Goal: Task Accomplishment & Management: Complete application form

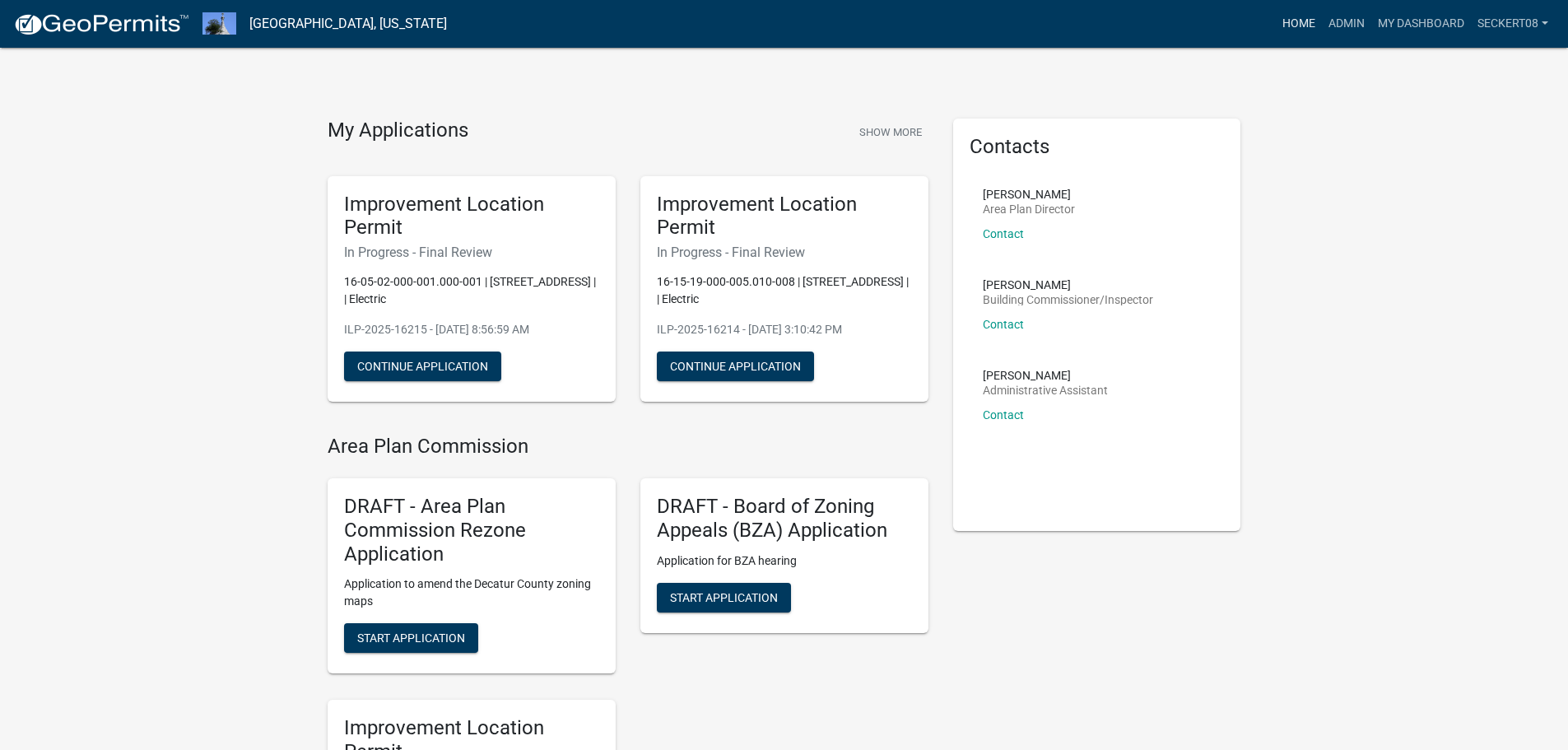
click at [1293, 29] on link "Home" at bounding box center [1299, 24] width 46 height 32
click at [1333, 26] on link "Admin" at bounding box center [1346, 24] width 49 height 32
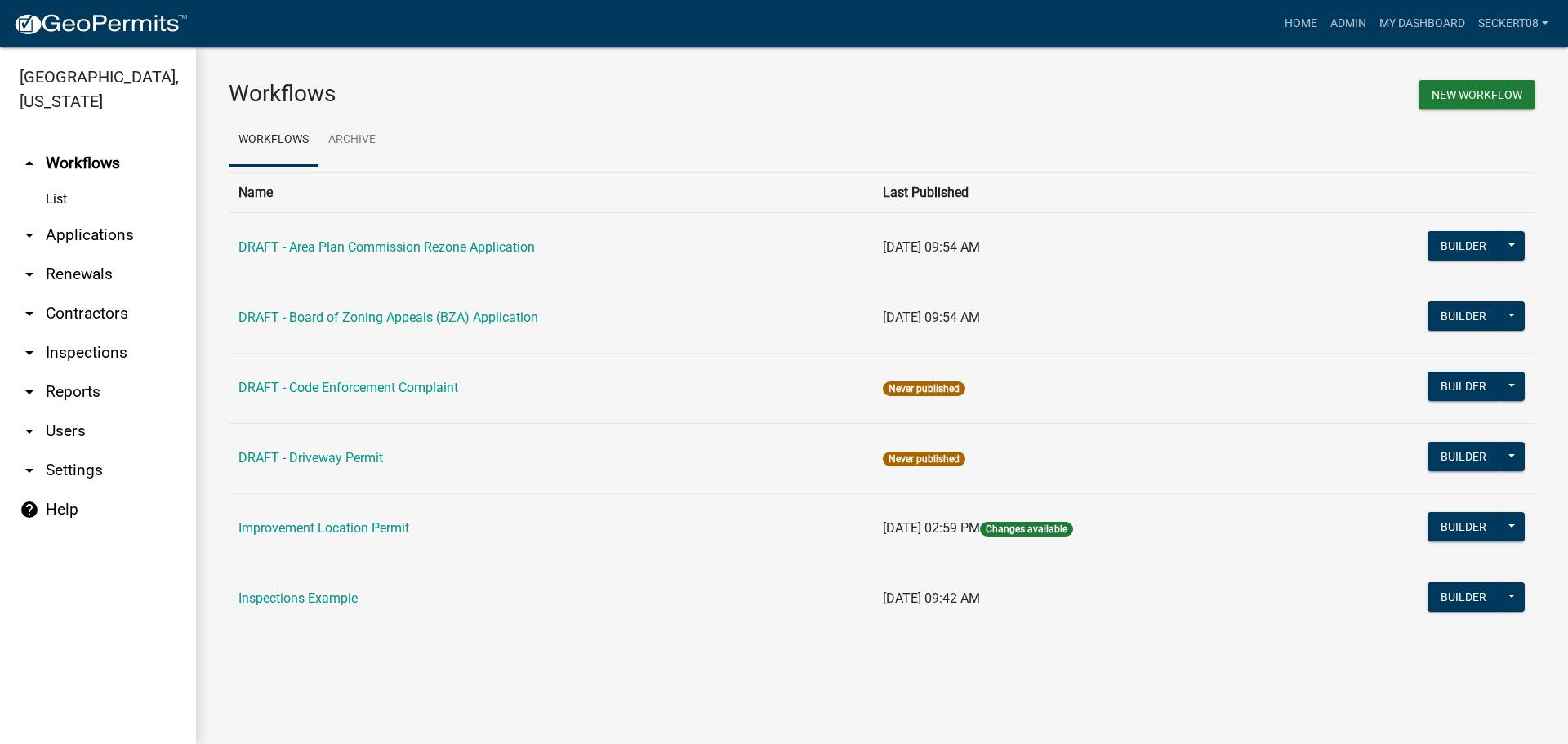
click at [76, 236] on link "arrow_drop_down Applications" at bounding box center [98, 235] width 196 height 39
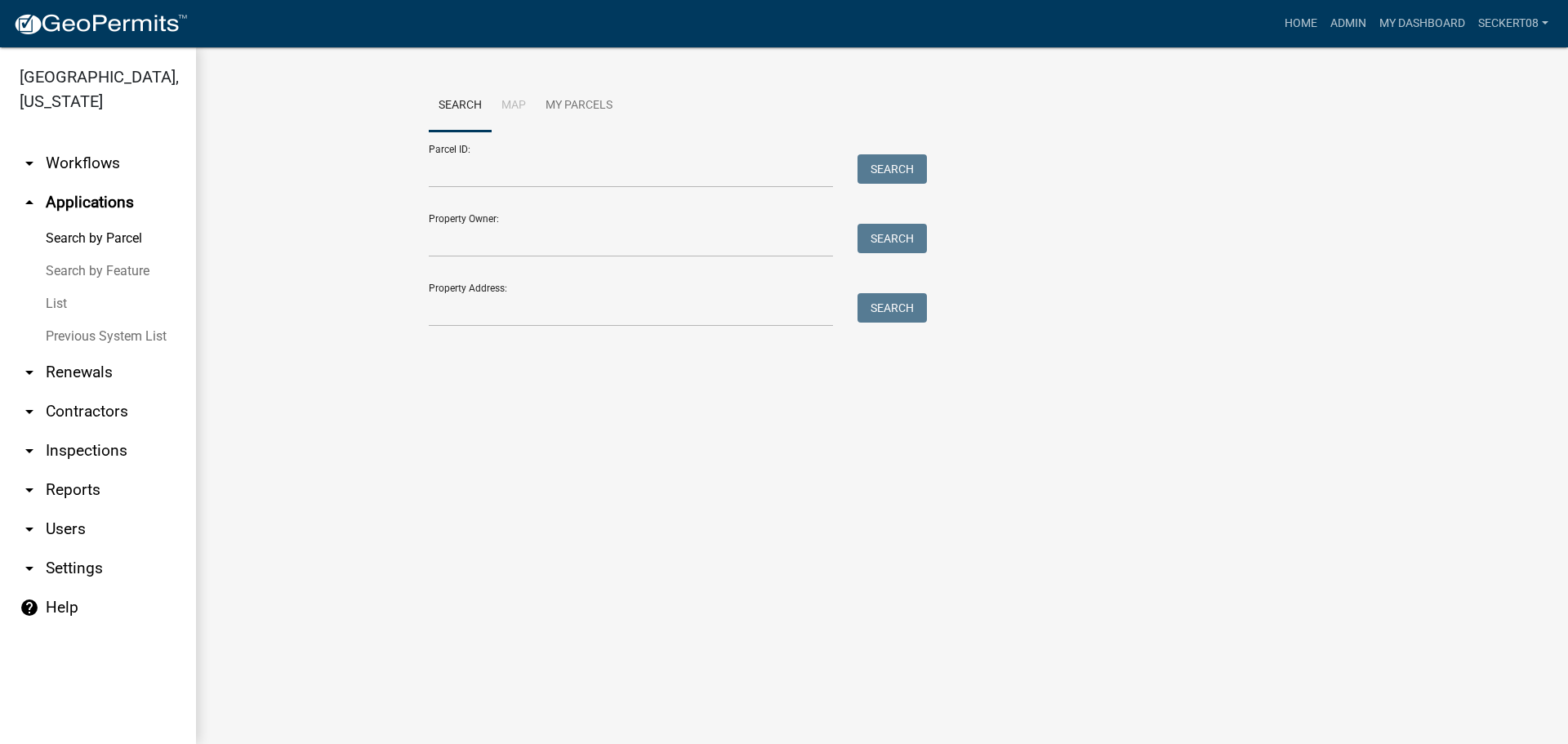
click at [61, 301] on link "List" at bounding box center [98, 304] width 196 height 32
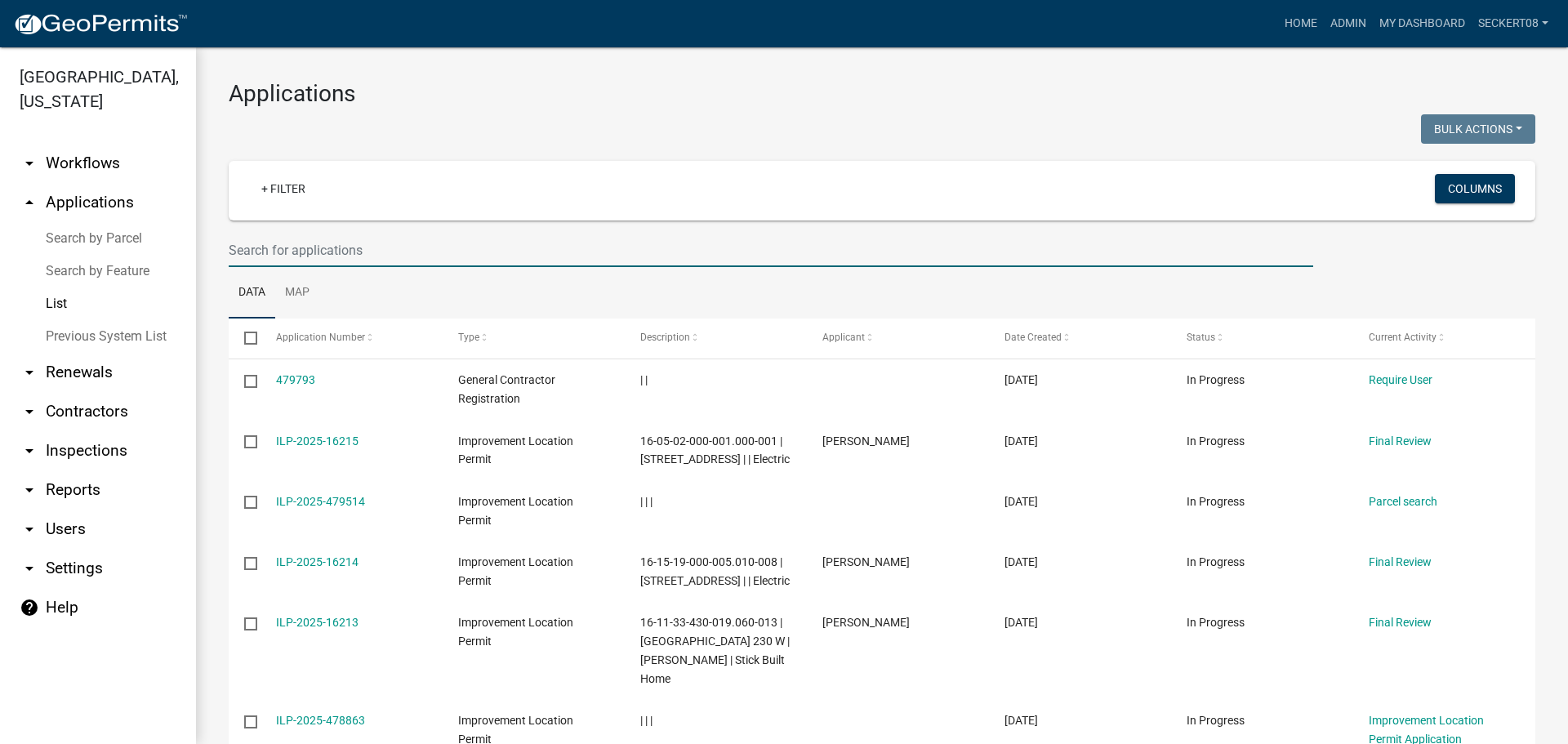
click at [332, 248] on input "text" at bounding box center [771, 251] width 1085 height 33
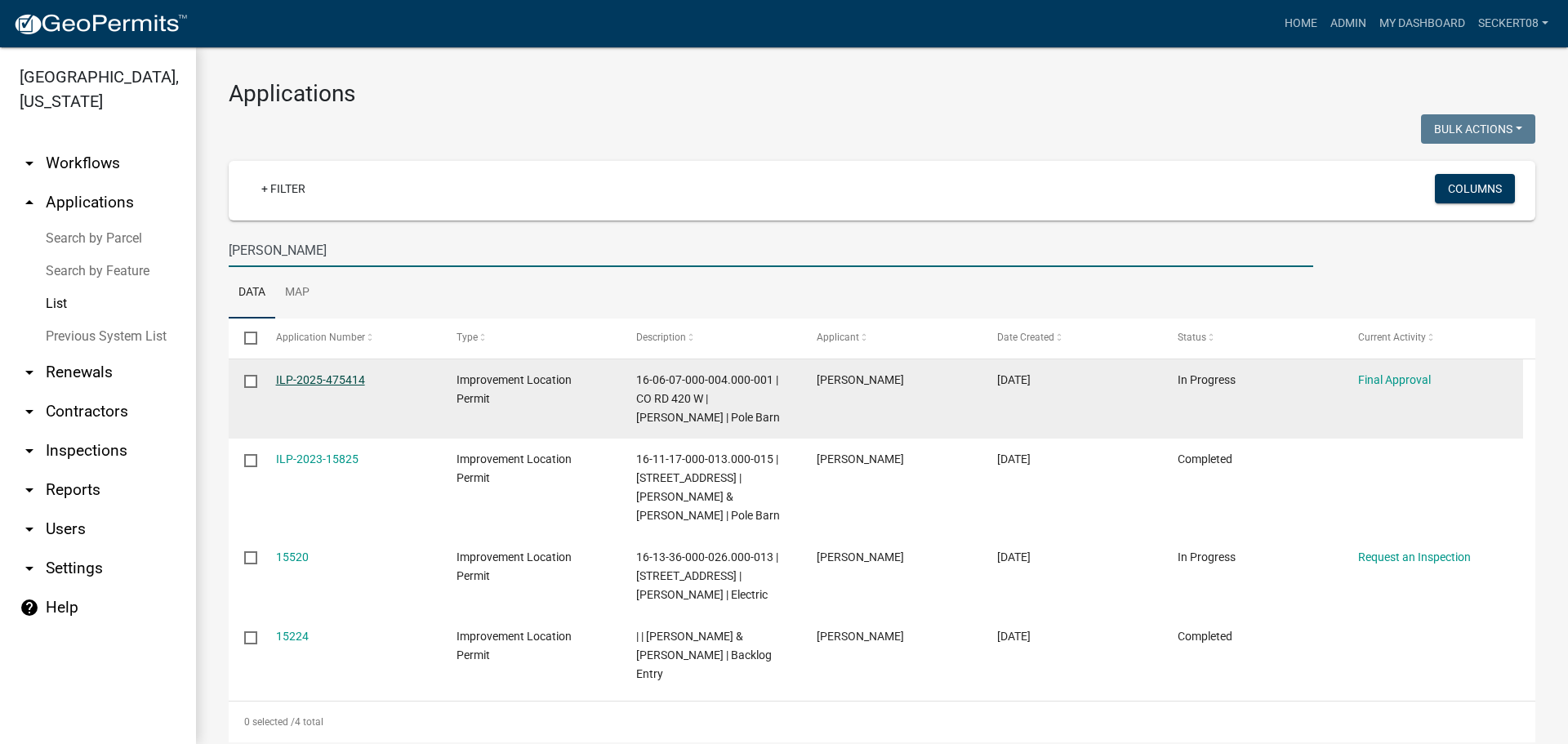
type input "[PERSON_NAME]"
click at [310, 376] on link "ILP-2025-475414" at bounding box center [320, 380] width 89 height 13
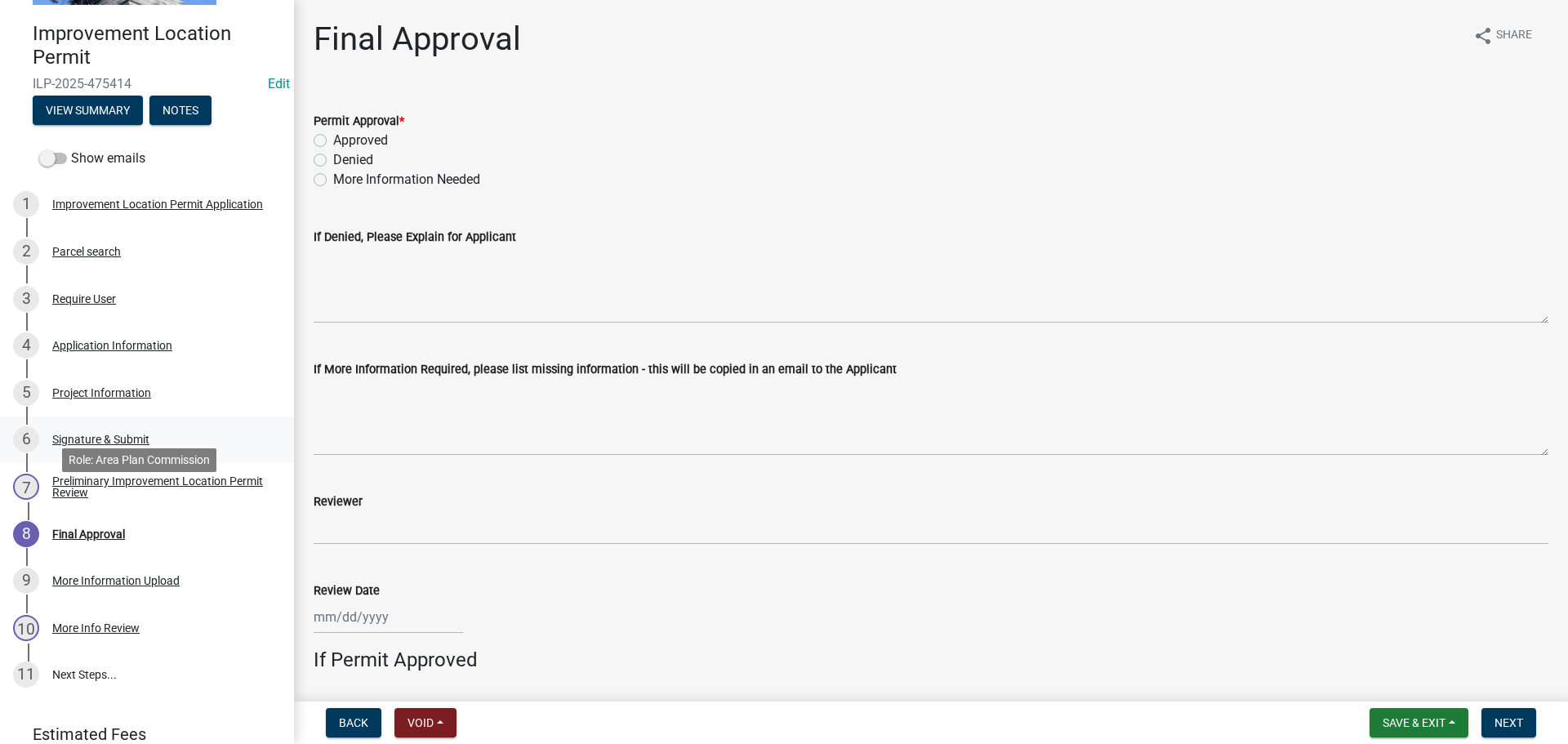
scroll to position [164, 0]
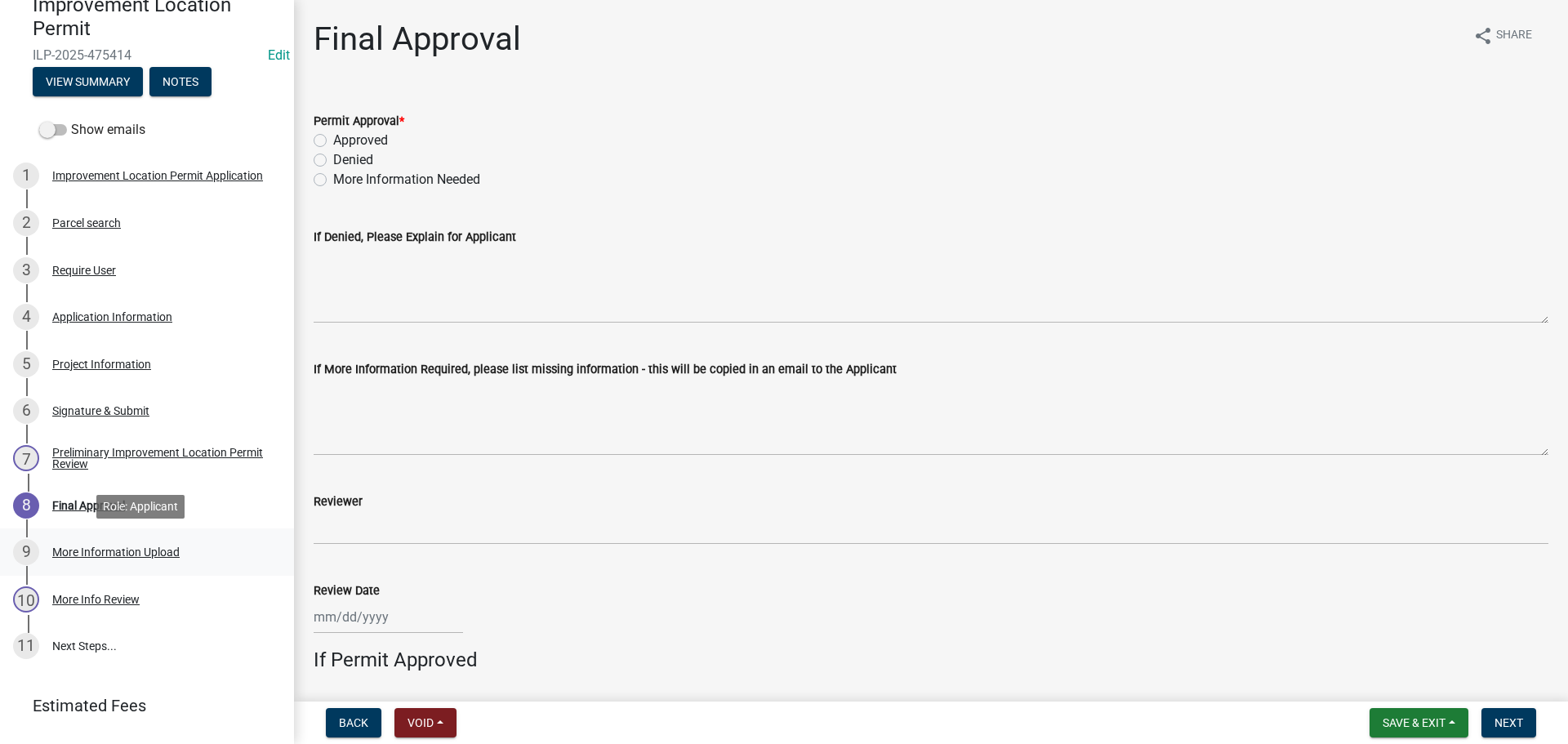
click at [90, 551] on div "More Information Upload" at bounding box center [117, 552] width 128 height 11
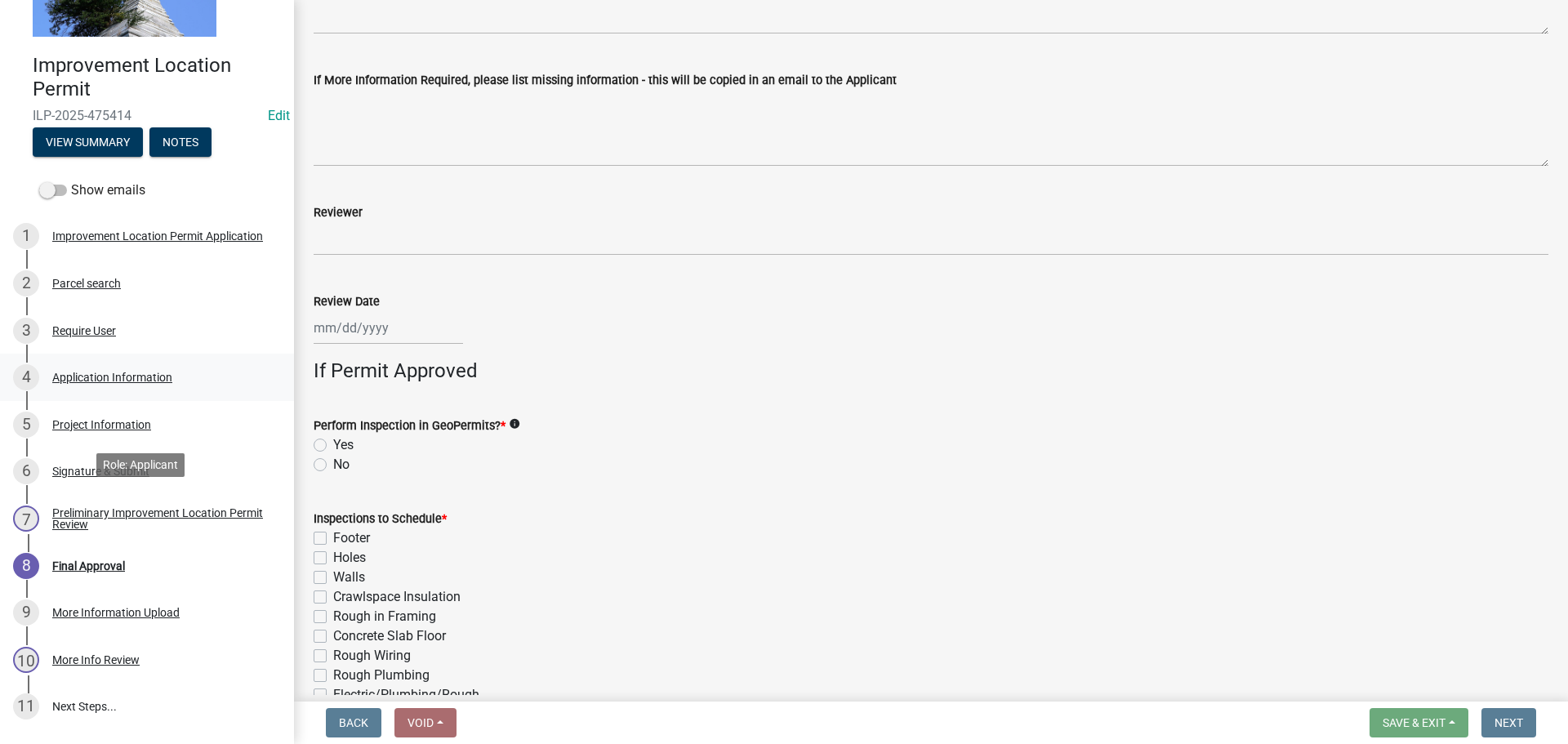
scroll to position [0, 0]
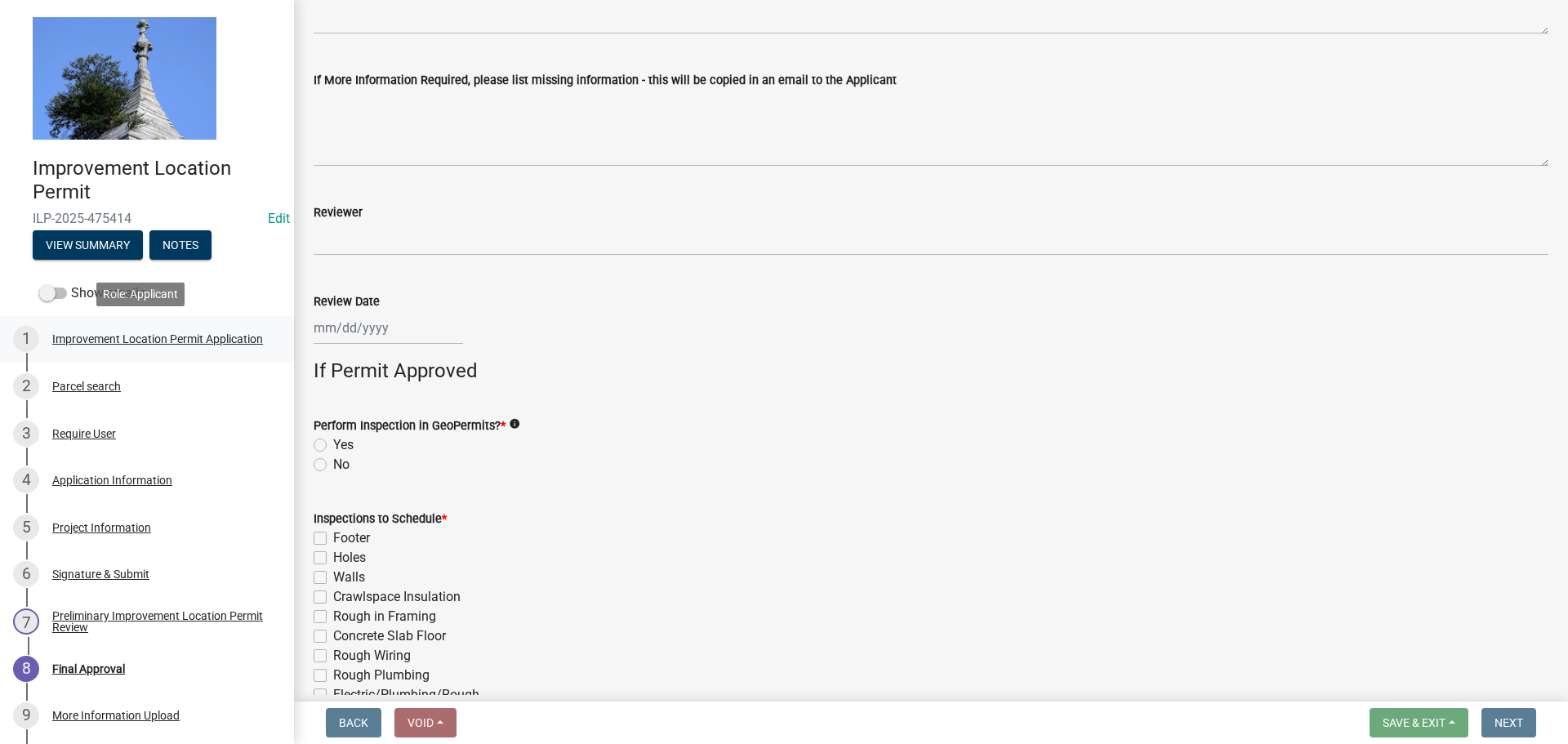
click at [87, 333] on div "Improvement Location Permit Application" at bounding box center [158, 339] width 211 height 11
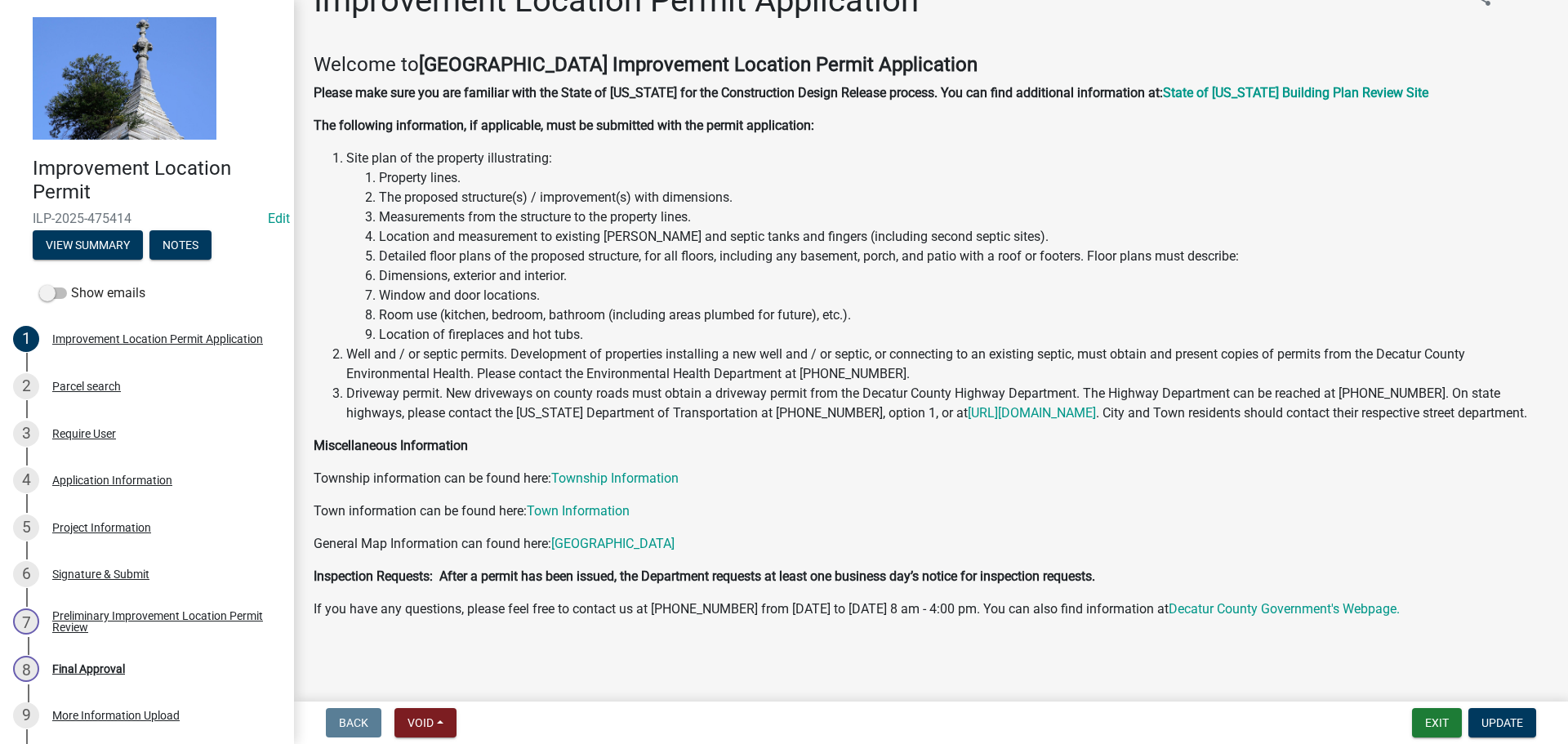
scroll to position [59, 0]
click at [104, 383] on div "Parcel search" at bounding box center [87, 387] width 68 height 11
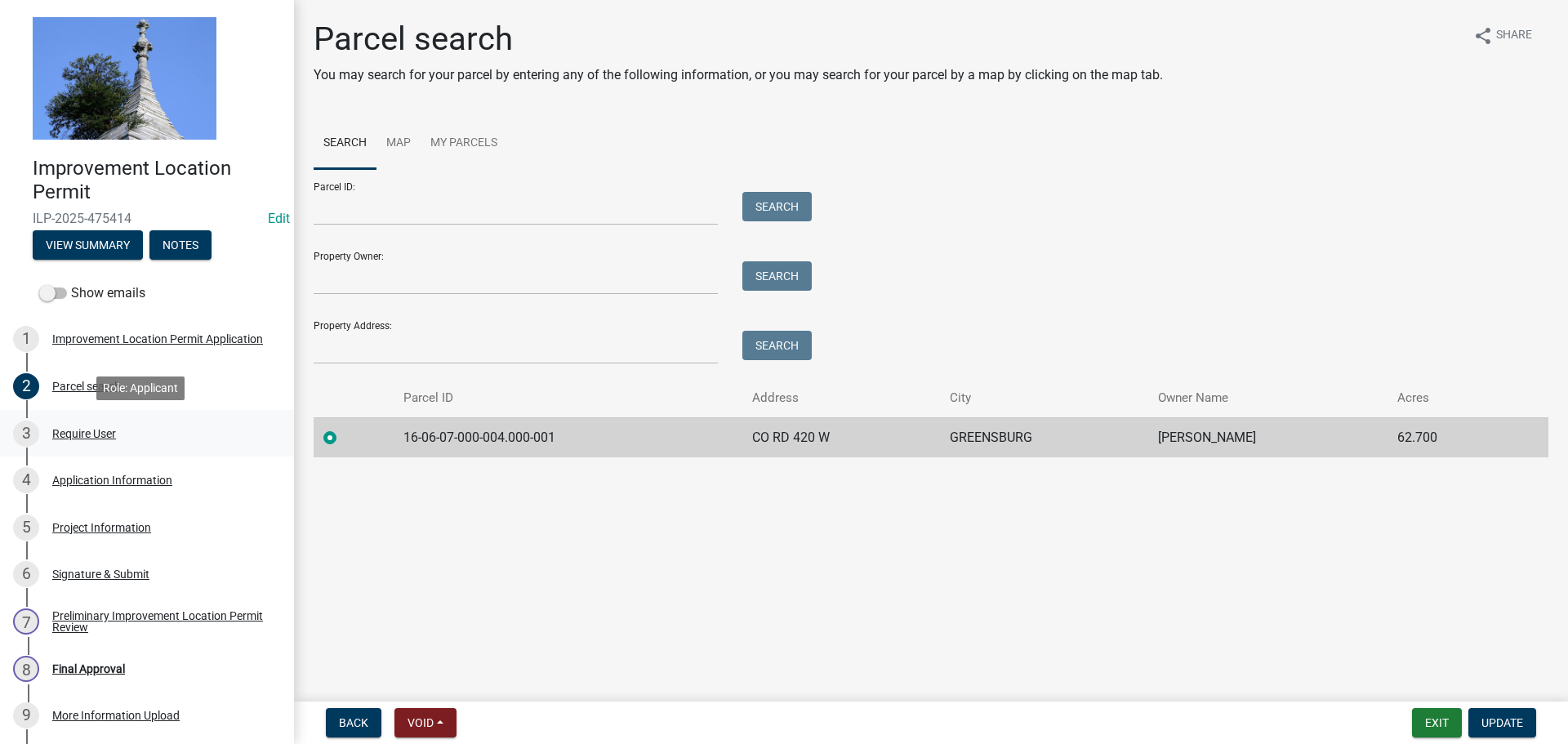
click at [97, 433] on div "Require User" at bounding box center [84, 434] width 64 height 11
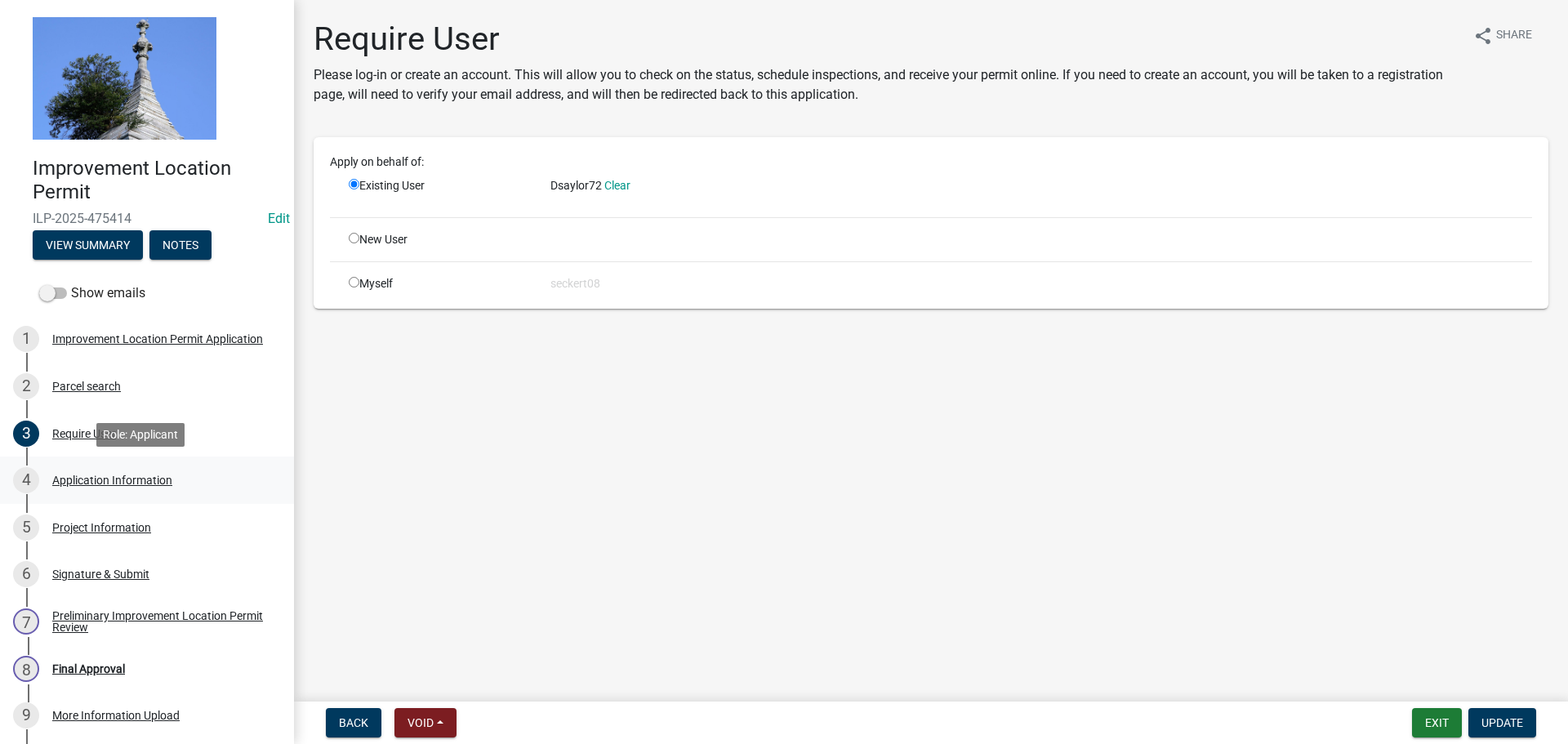
click at [107, 476] on div "Application Information" at bounding box center [113, 480] width 120 height 11
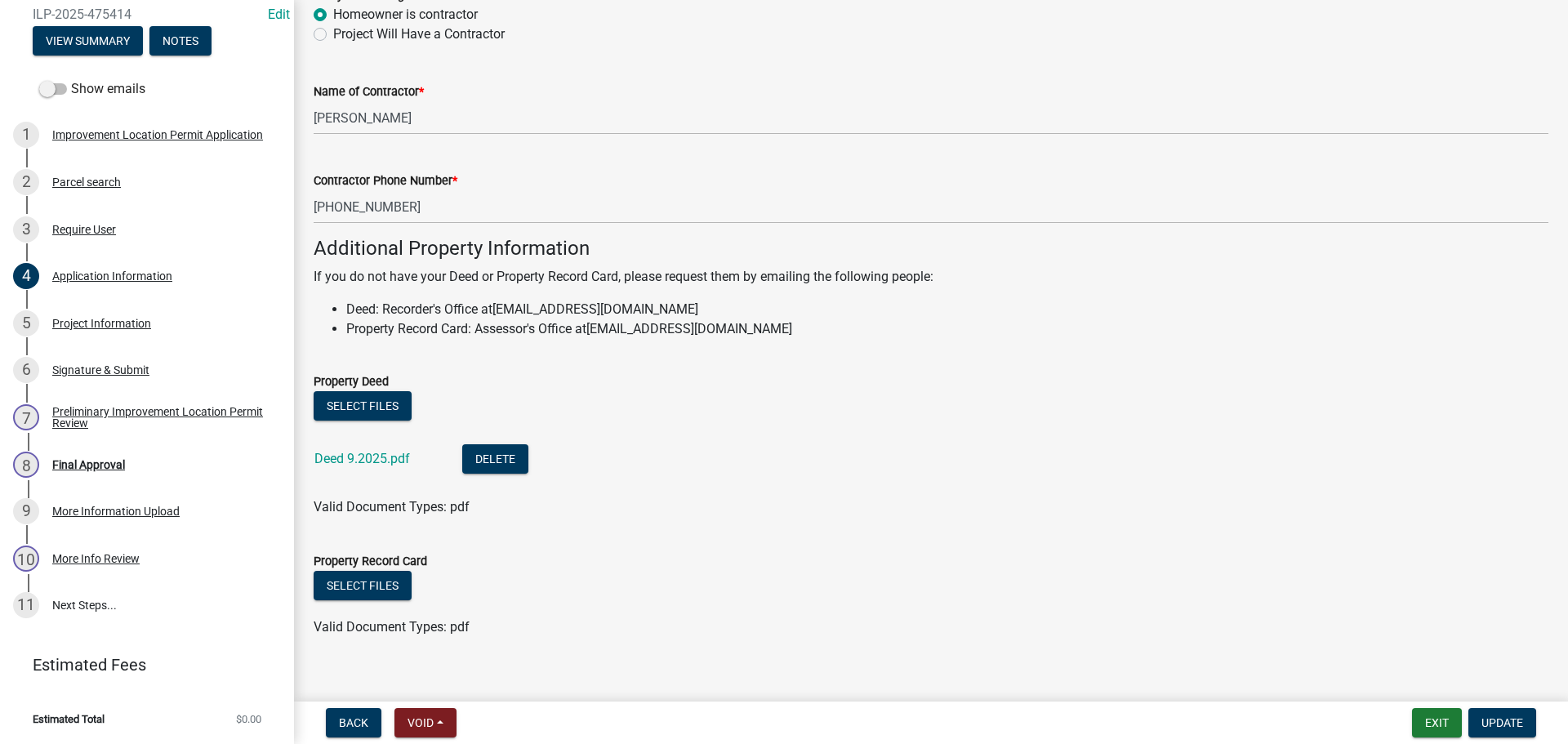
scroll to position [981, 0]
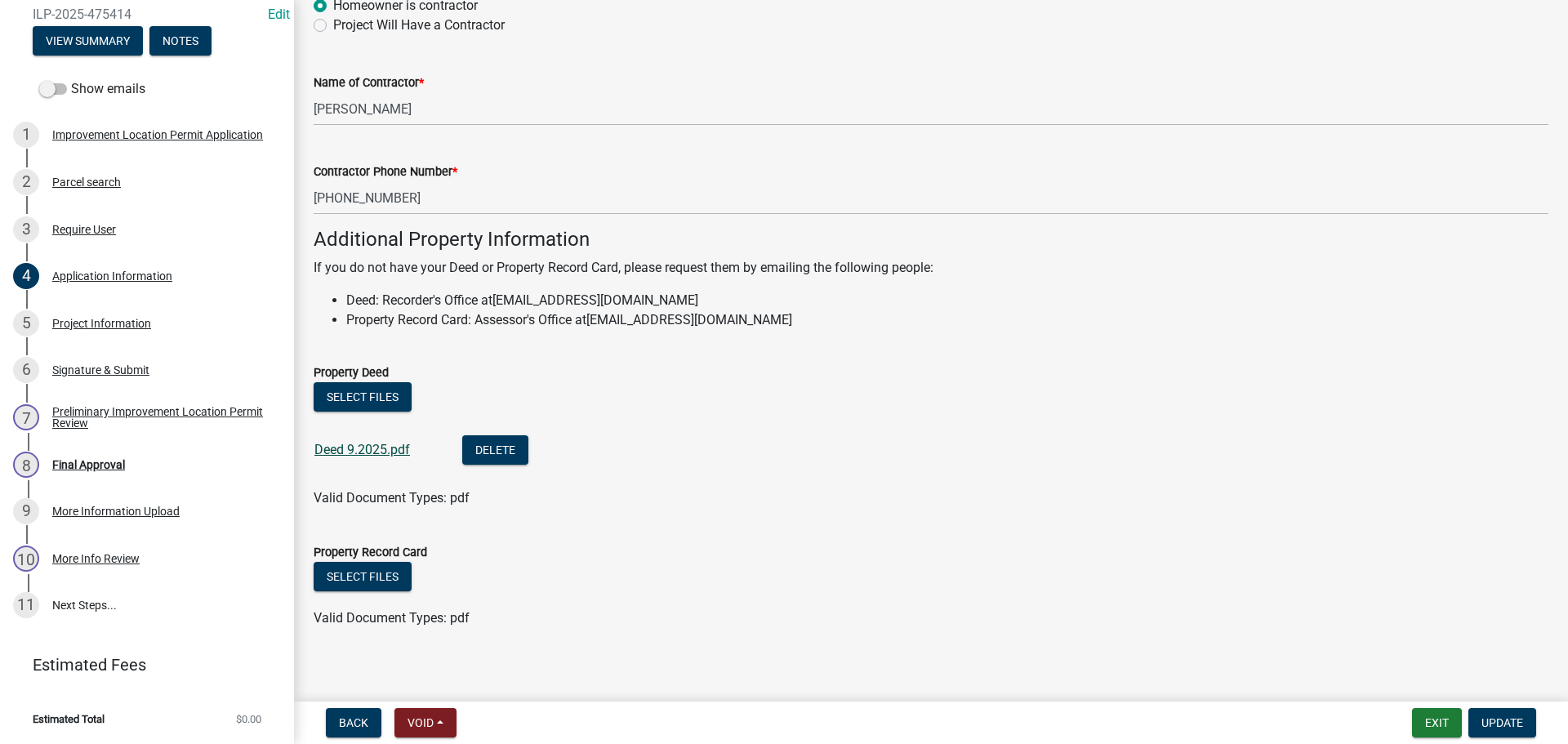
click at [367, 450] on link "Deed 9.2025.pdf" at bounding box center [362, 450] width 95 height 16
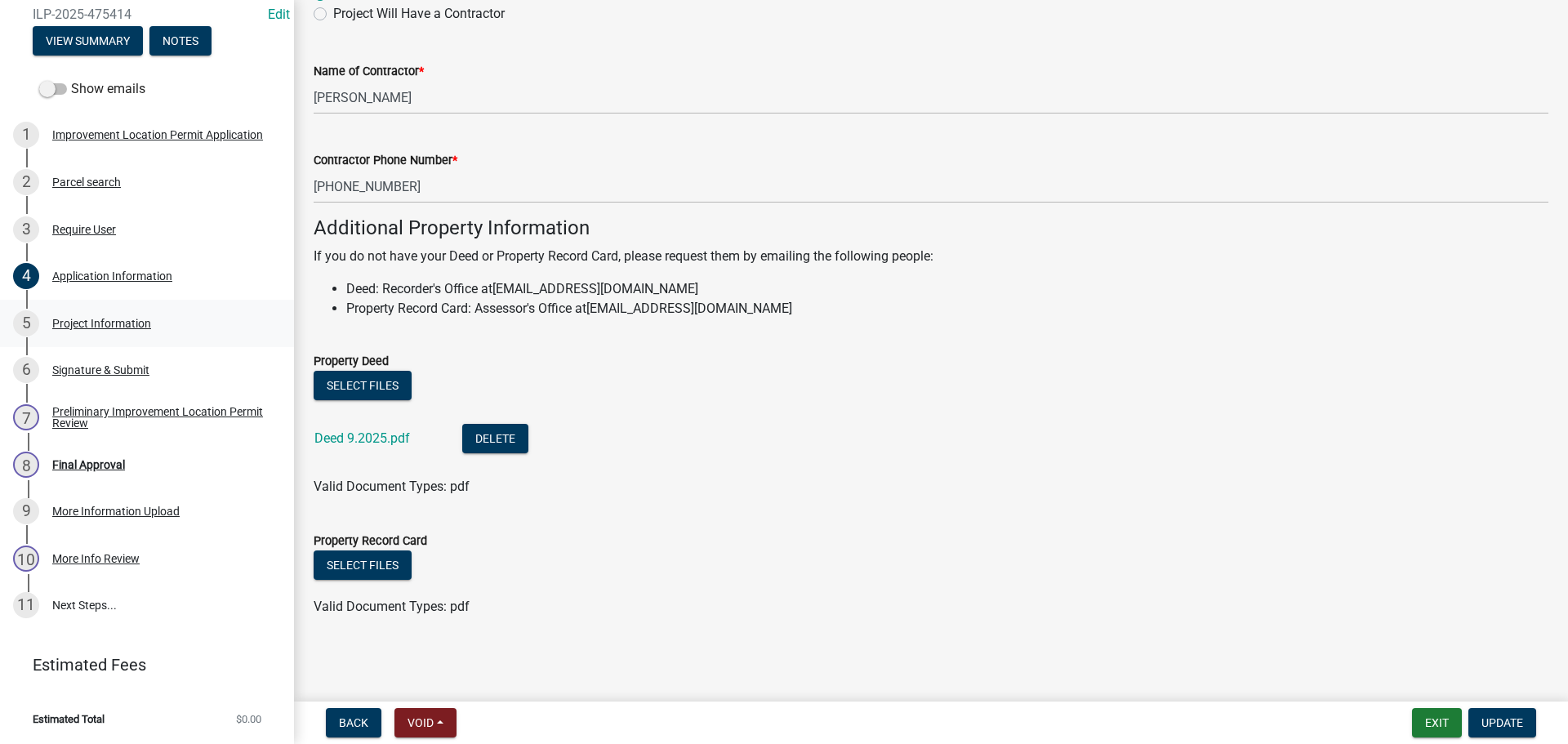
click at [120, 318] on div "Project Information" at bounding box center [102, 324] width 99 height 11
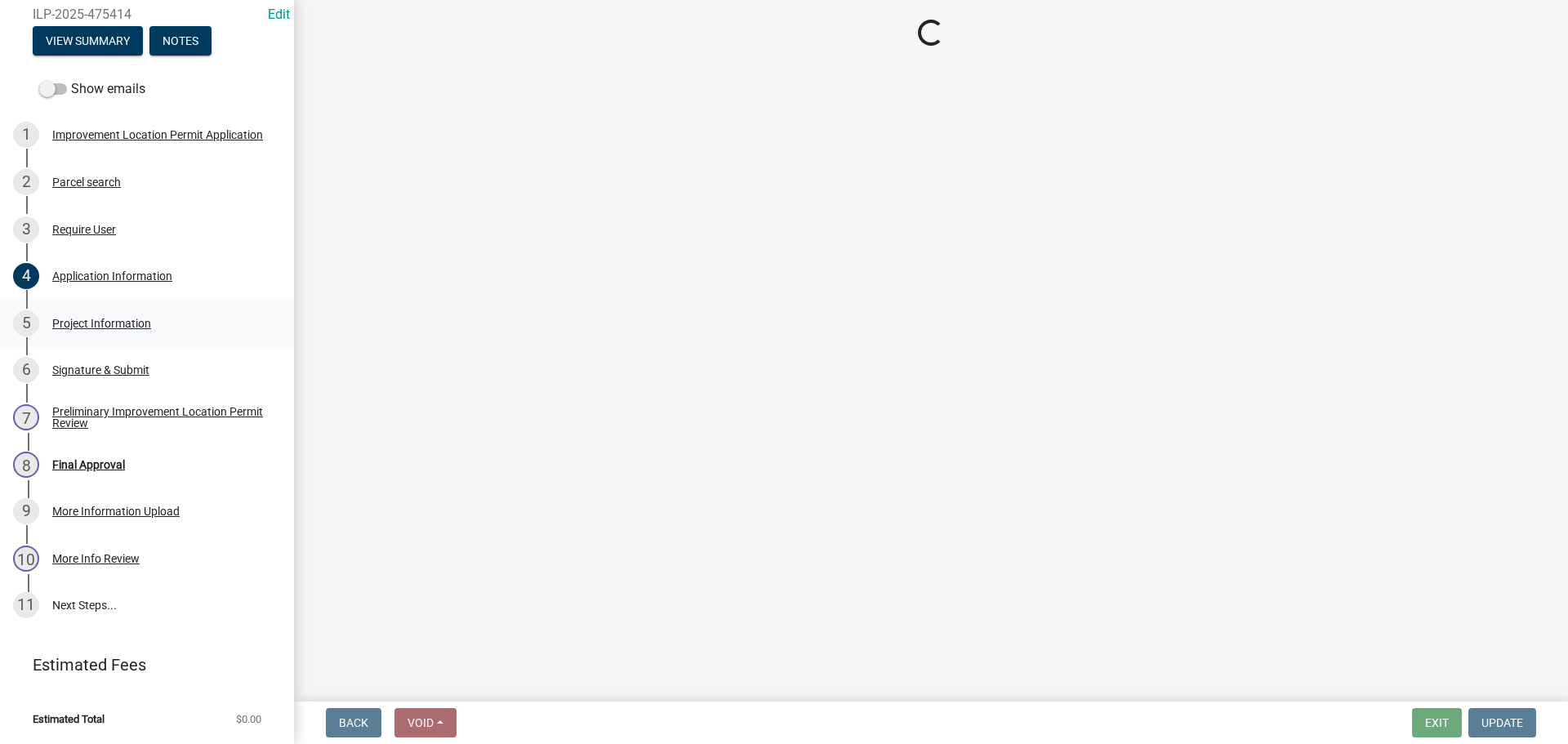
select select "dd9adb89-9a3c-4bc9-90d3-fd9cd60e52ec"
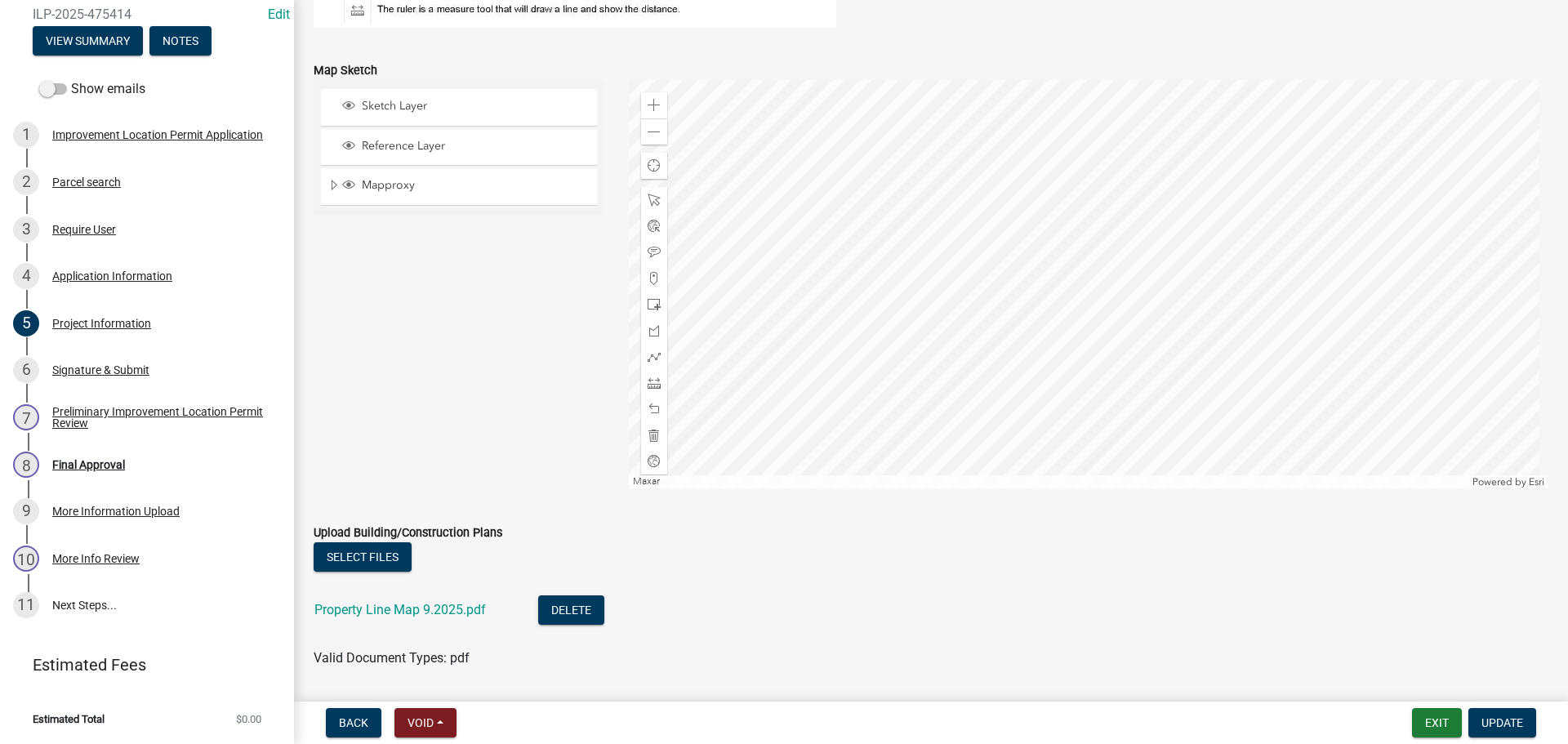
scroll to position [1455, 0]
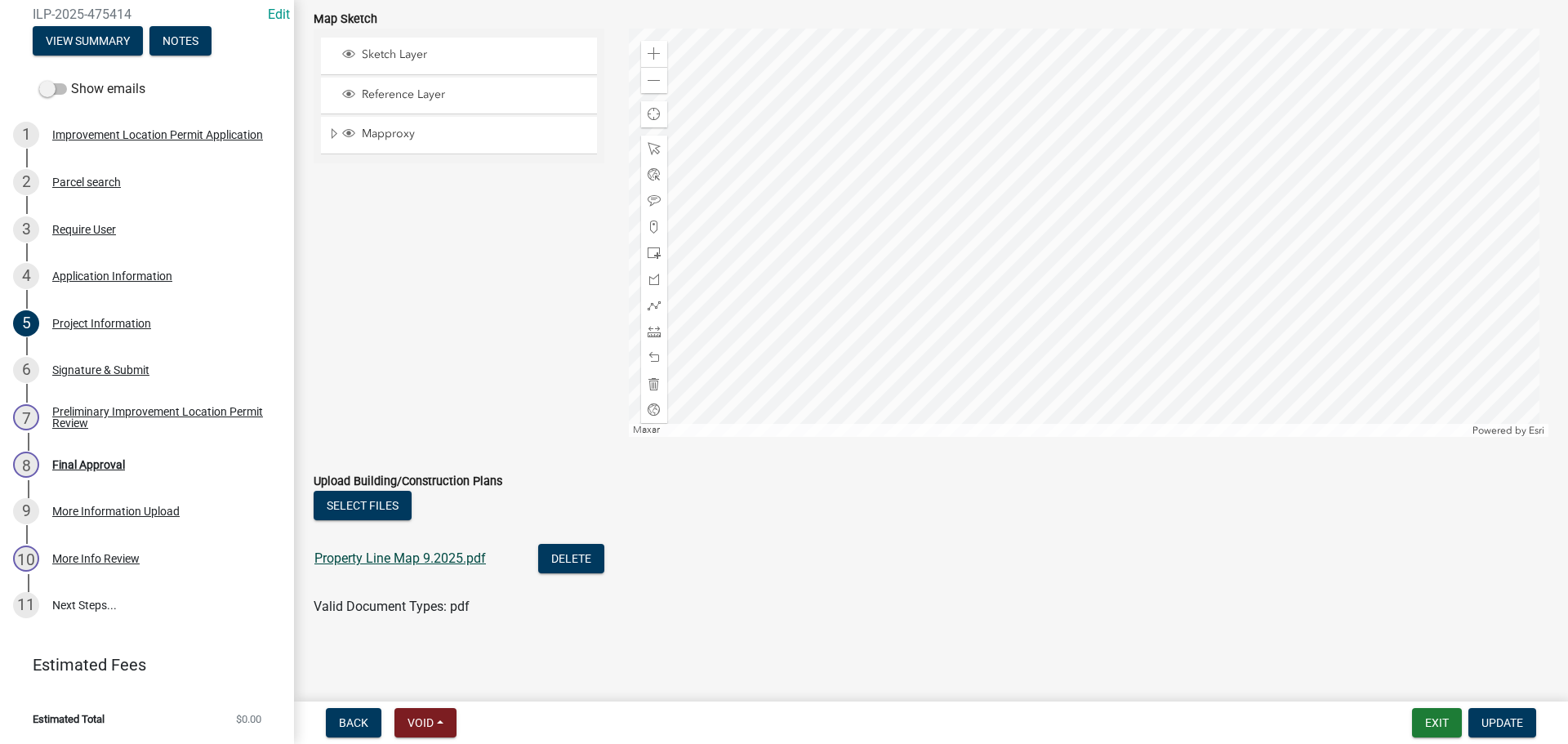
click at [378, 558] on link "Property Line Map 9.2025.pdf" at bounding box center [400, 558] width 171 height 16
click at [138, 365] on div "Signature & Submit" at bounding box center [101, 370] width 97 height 11
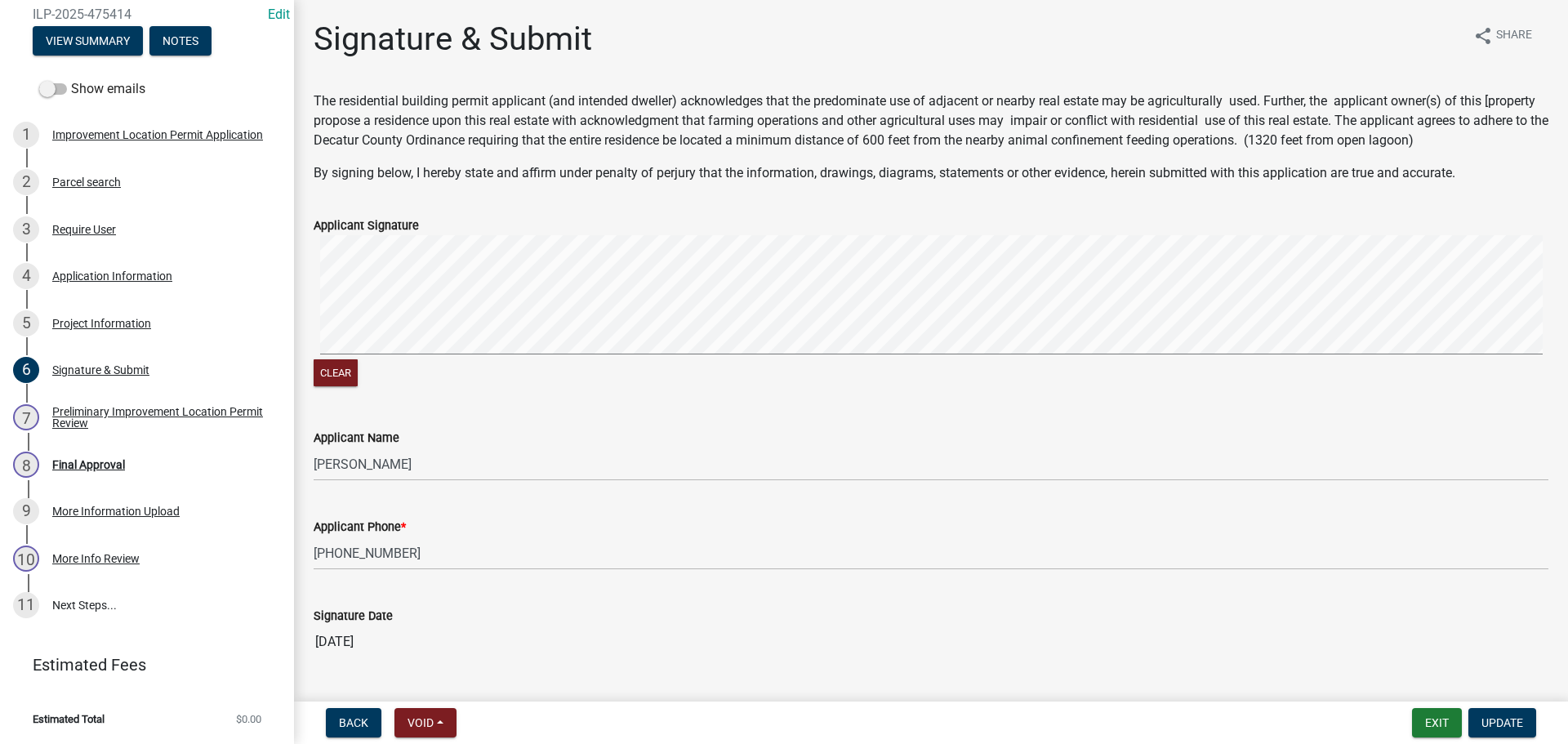
scroll to position [40, 0]
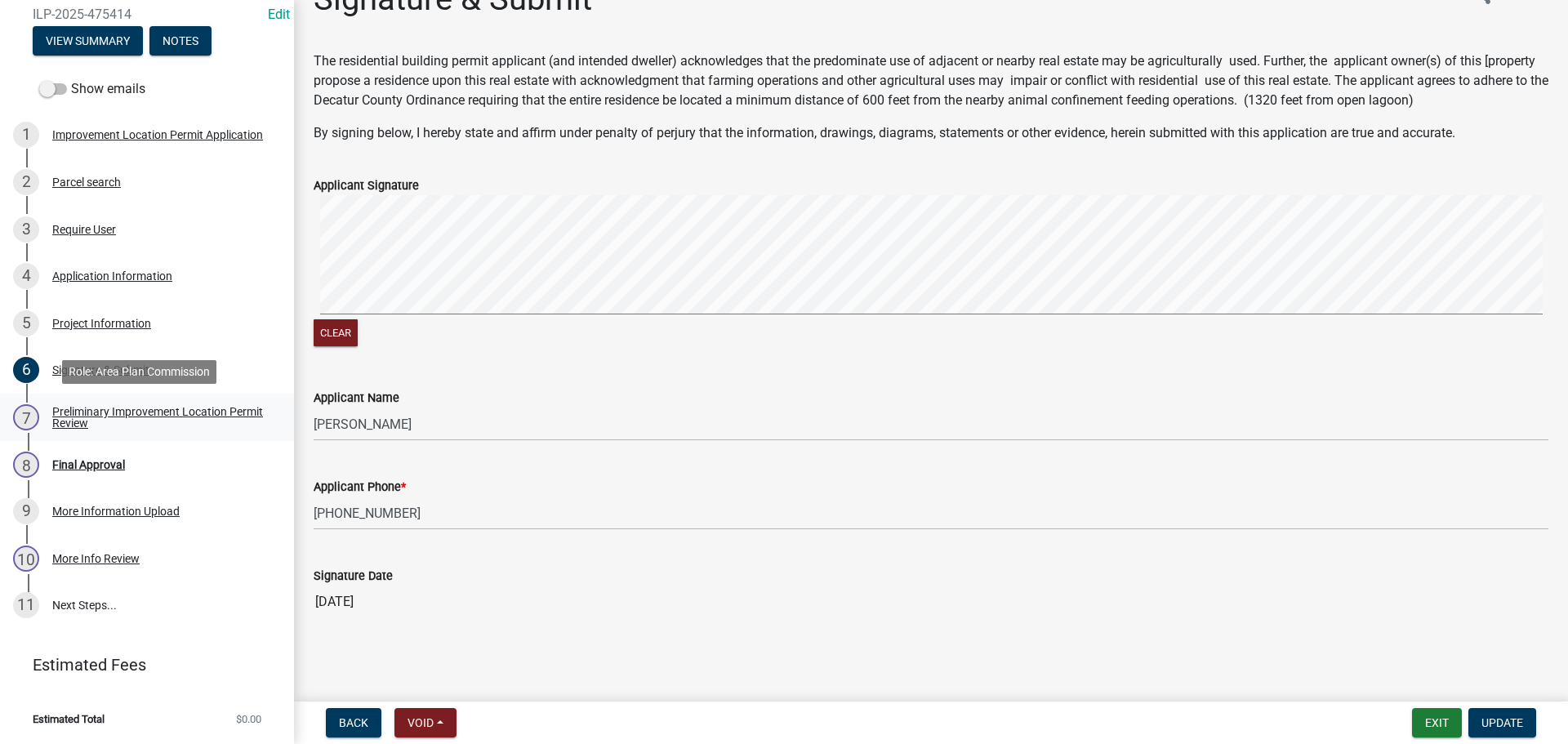
click at [93, 423] on div "Preliminary Improvement Location Permit Review" at bounding box center [160, 417] width 216 height 23
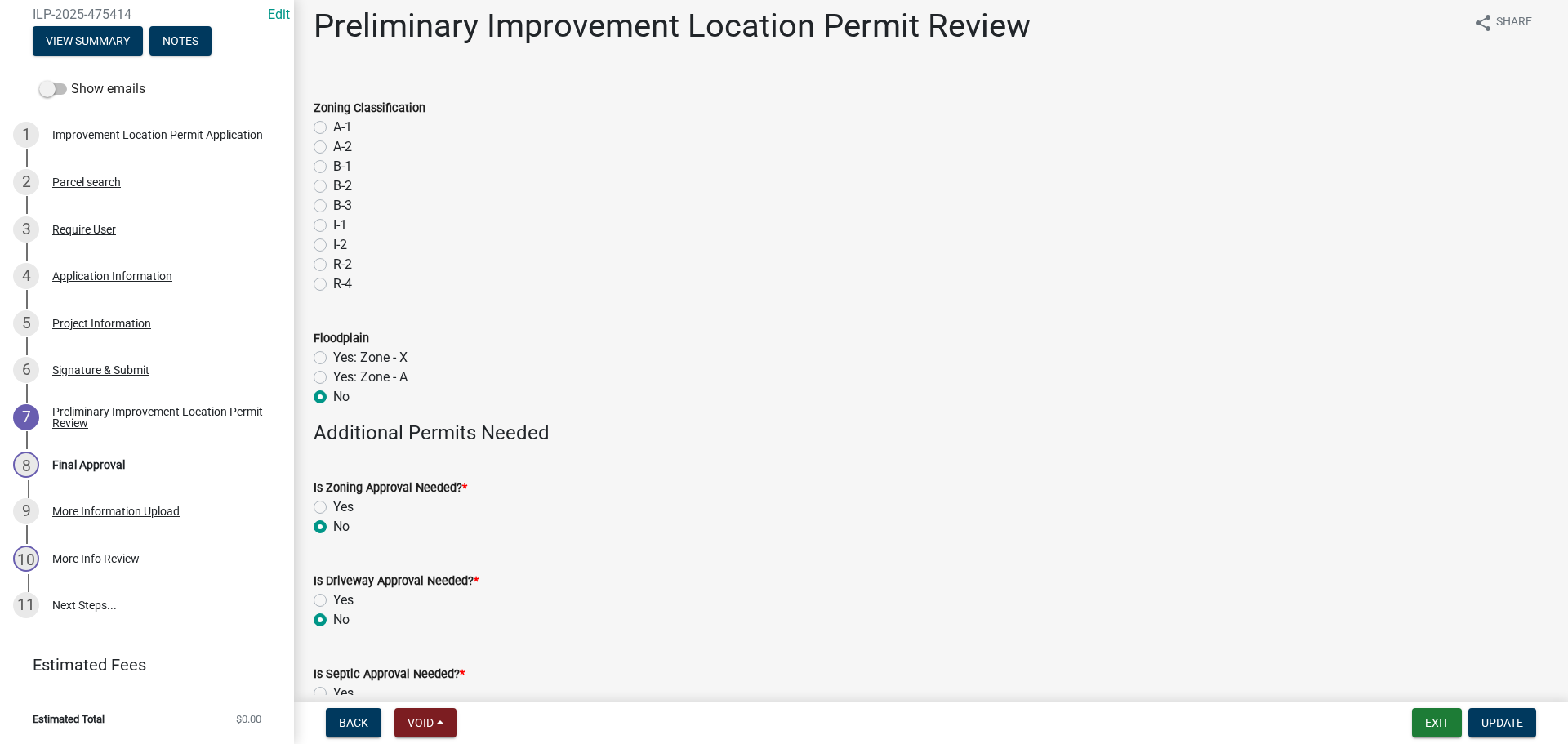
scroll to position [0, 0]
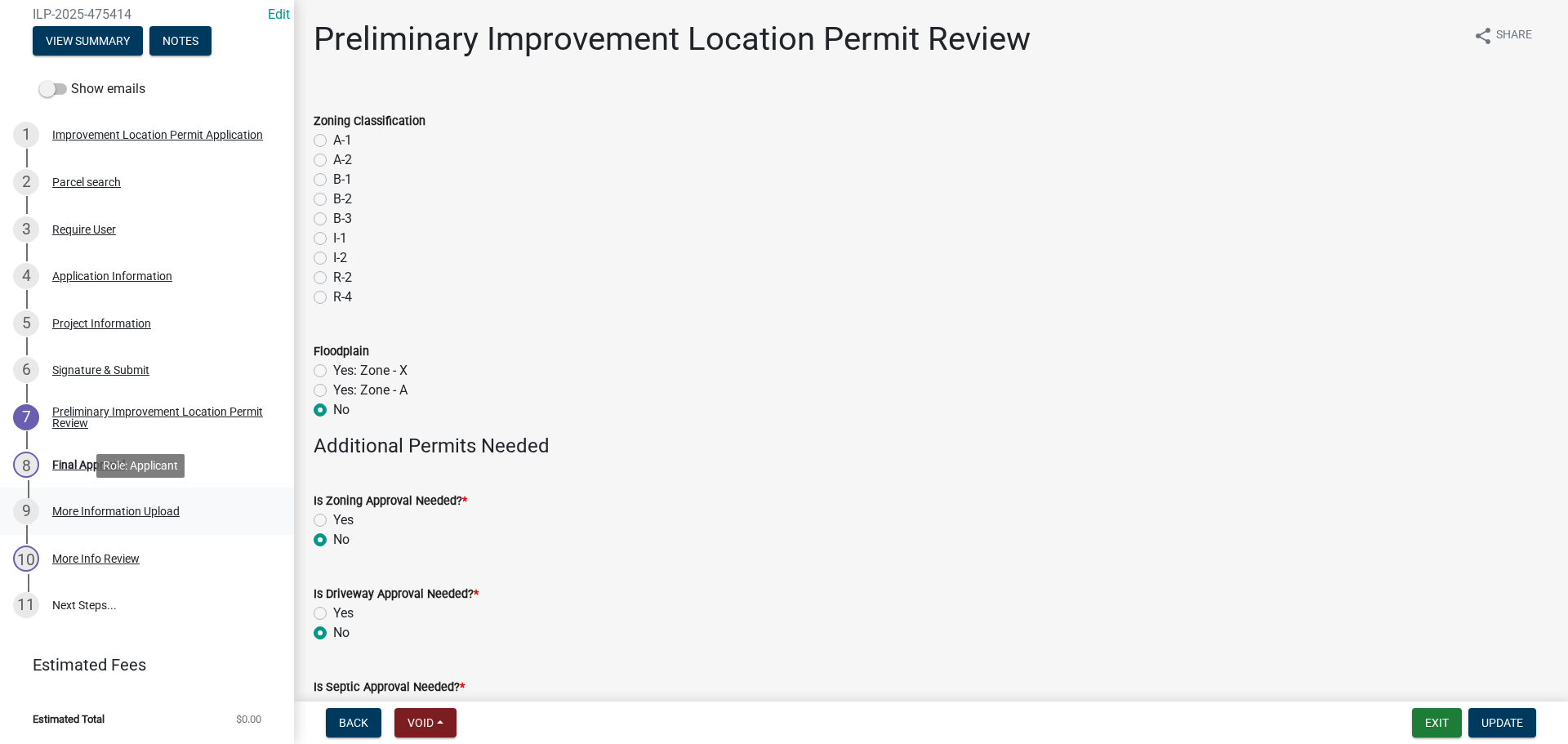
click at [109, 503] on div "9 More Information Upload" at bounding box center [141, 512] width 255 height 26
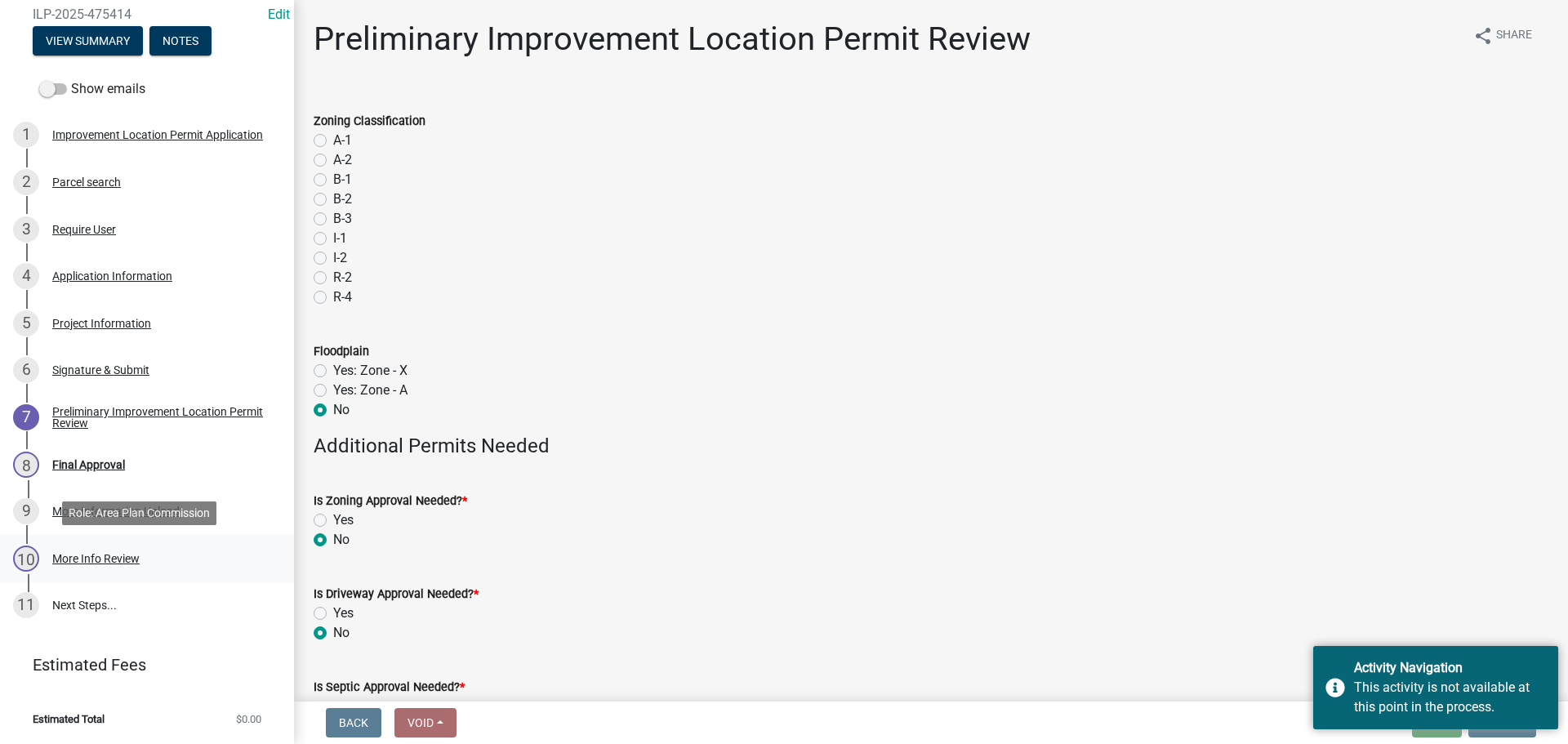
click at [98, 549] on div "10 More Info Review" at bounding box center [141, 559] width 255 height 26
click at [91, 597] on link "11 Next Steps..." at bounding box center [147, 606] width 294 height 47
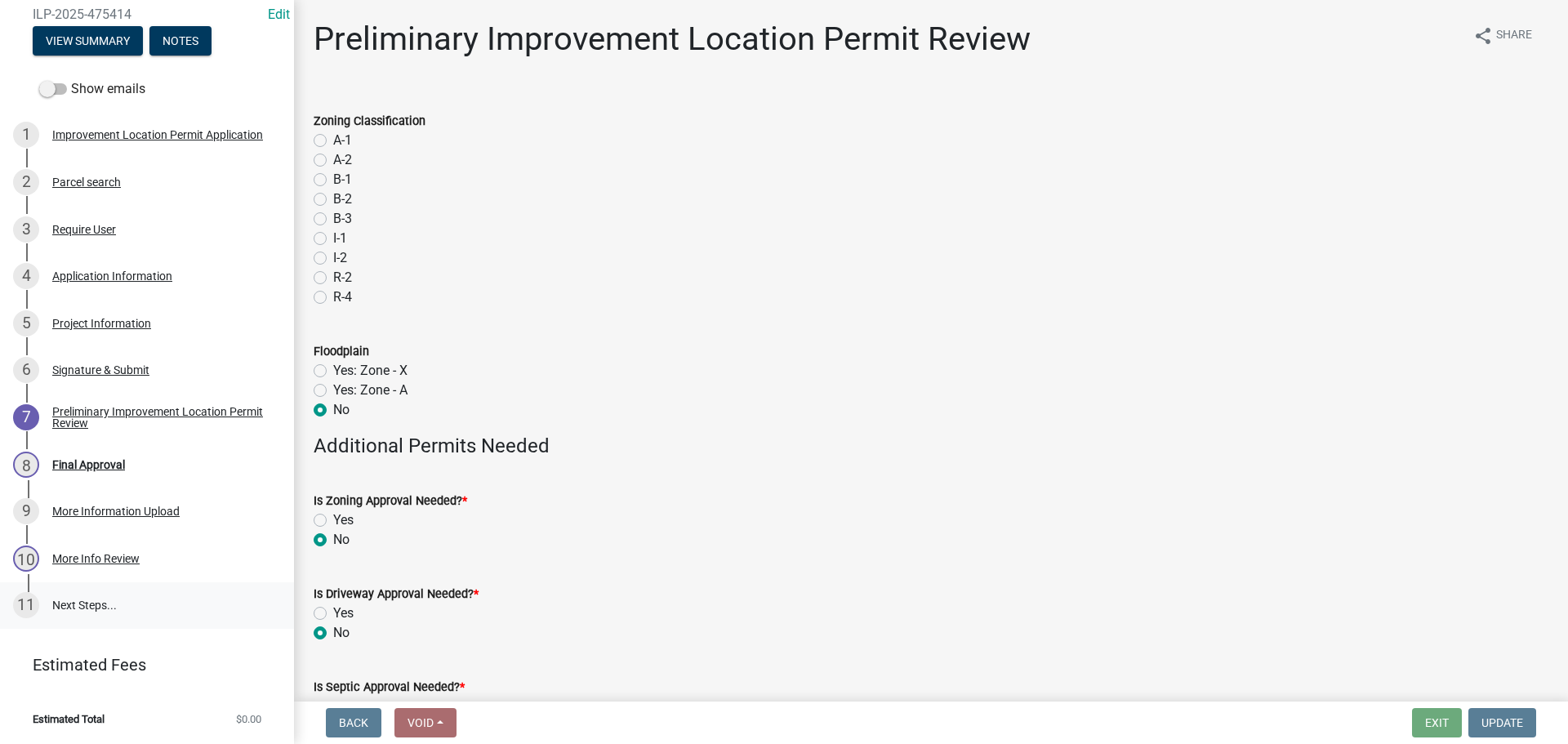
click at [89, 600] on link "11 Next Steps..." at bounding box center [147, 606] width 294 height 47
click at [100, 460] on div "Final Approval" at bounding box center [89, 465] width 73 height 11
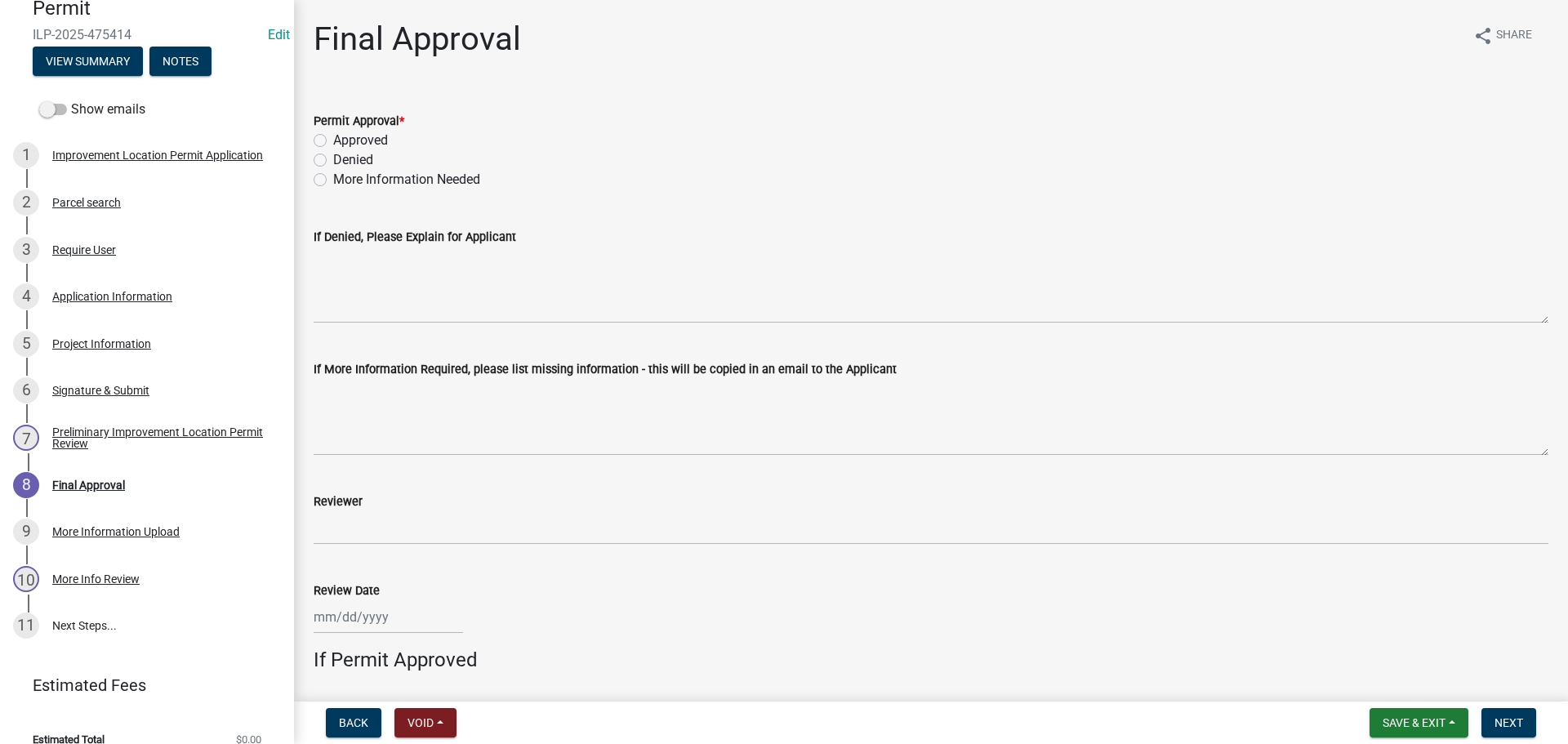
scroll to position [205, 0]
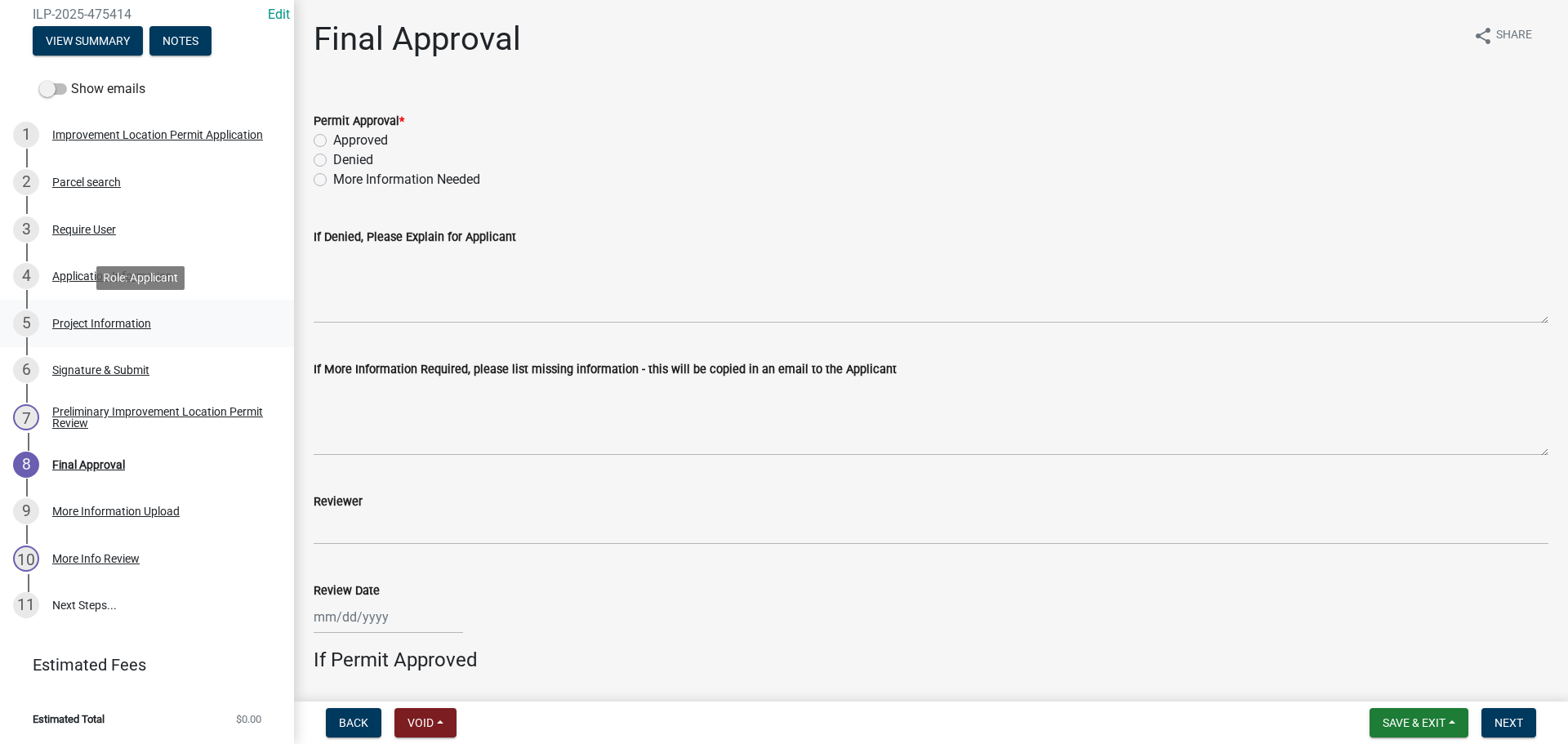
click at [129, 328] on div "Project Information" at bounding box center [102, 324] width 99 height 11
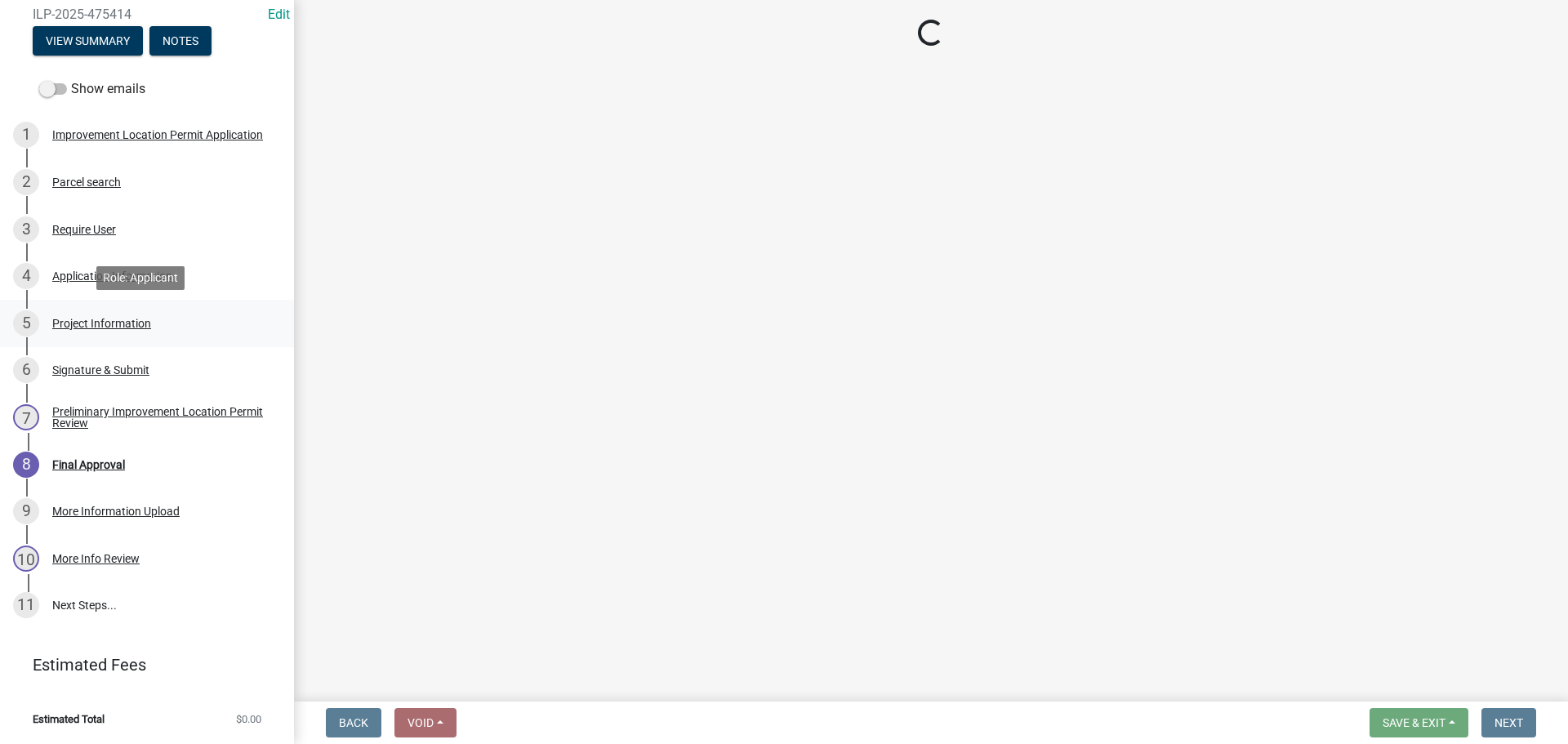
select select "dd9adb89-9a3c-4bc9-90d3-fd9cd60e52ec"
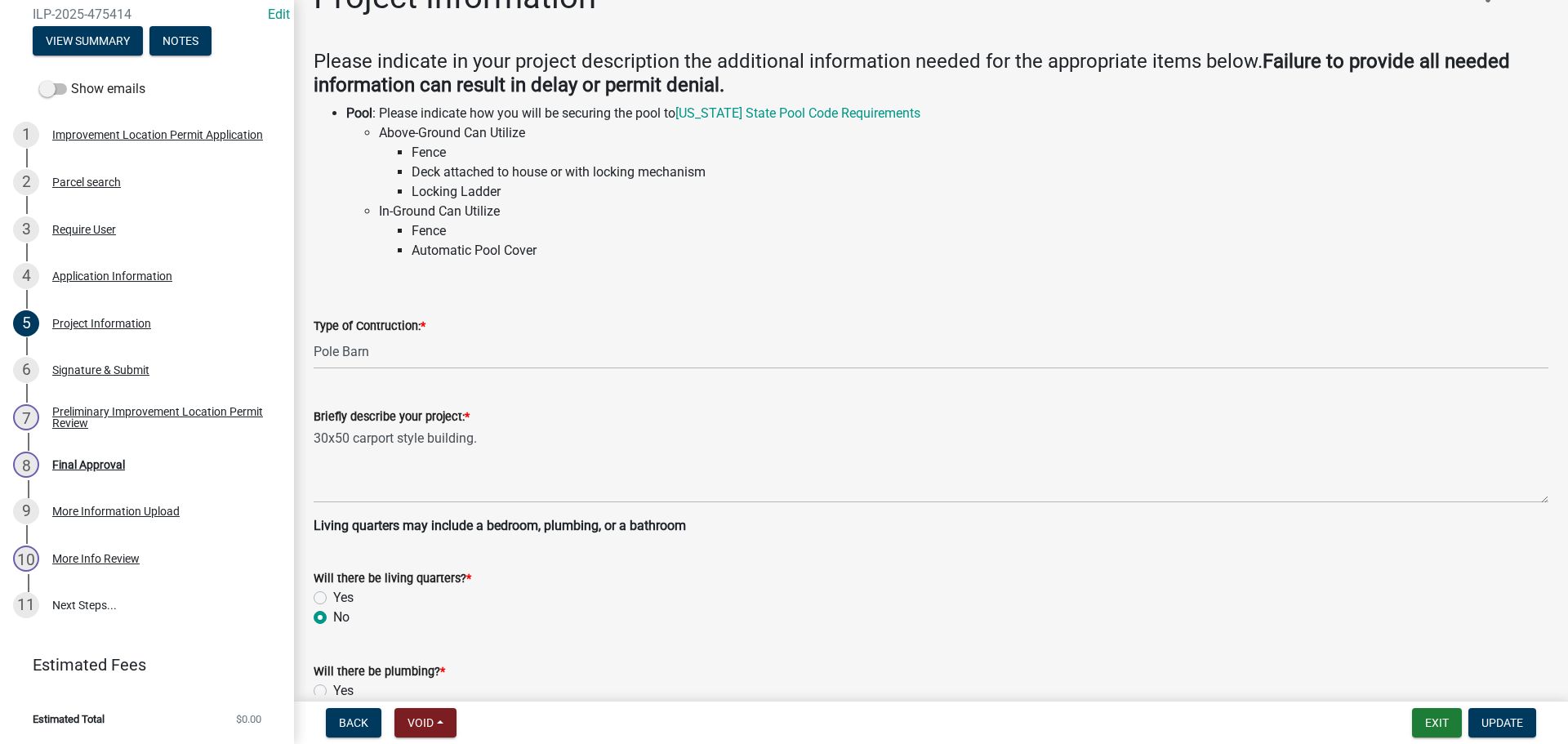
scroll to position [0, 0]
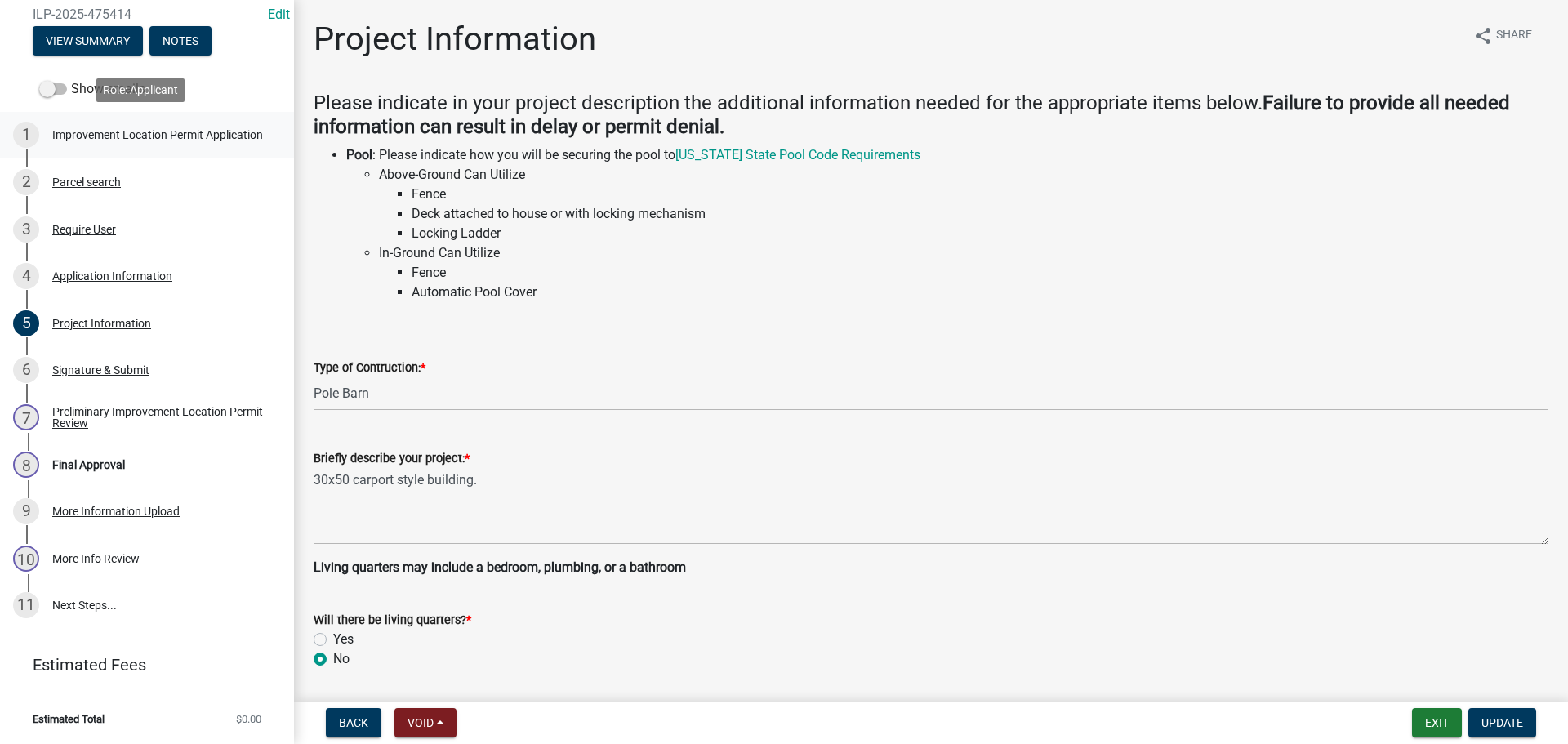
click at [130, 131] on div "Improvement Location Permit Application" at bounding box center [158, 135] width 211 height 11
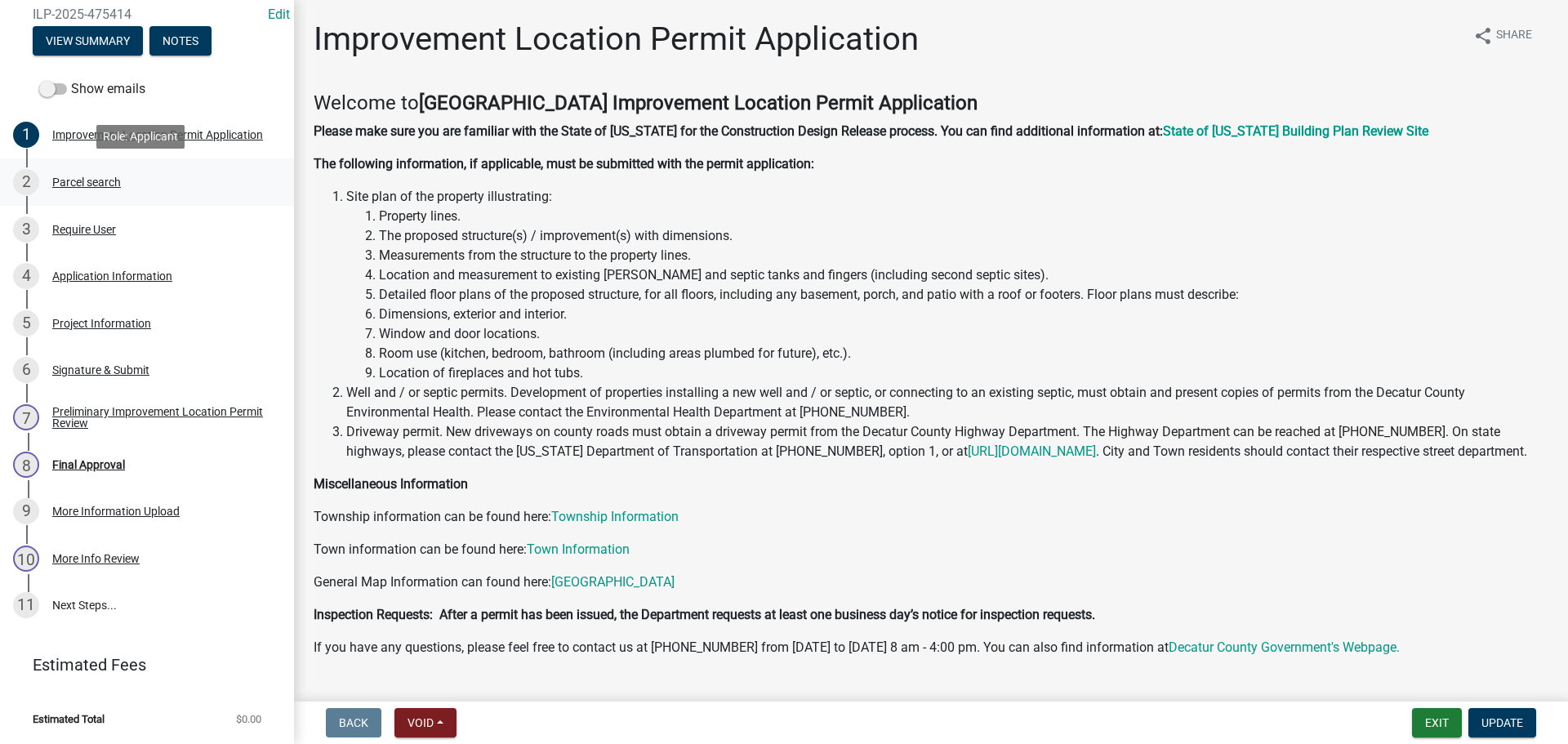
click at [109, 181] on div "Parcel search" at bounding box center [87, 182] width 68 height 11
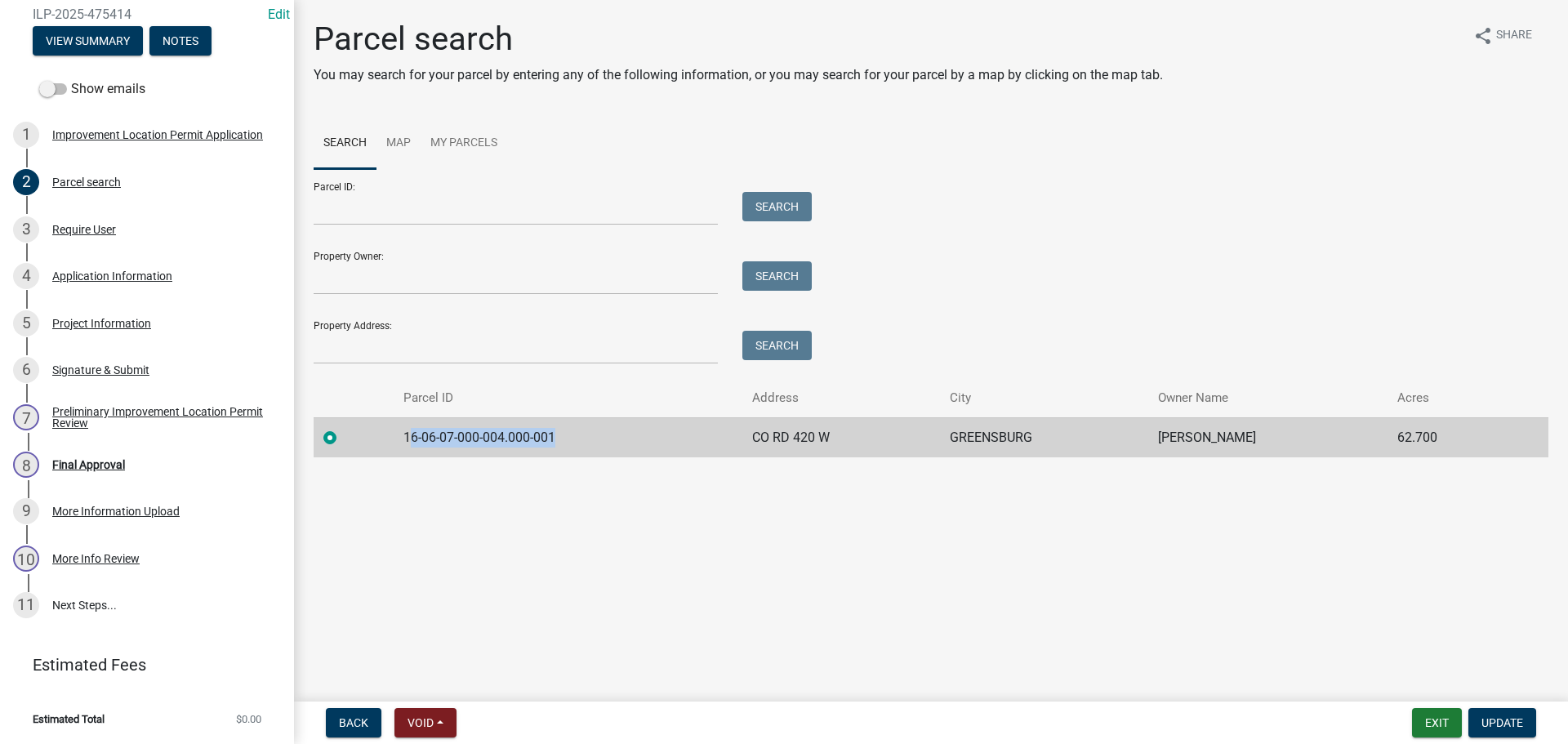
drag, startPoint x: 554, startPoint y: 436, endPoint x: 410, endPoint y: 443, distance: 144.2
click at [410, 443] on td "16-06-07-000-004.000-001" at bounding box center [568, 437] width 349 height 40
click at [128, 280] on div "Application Information" at bounding box center [113, 276] width 120 height 11
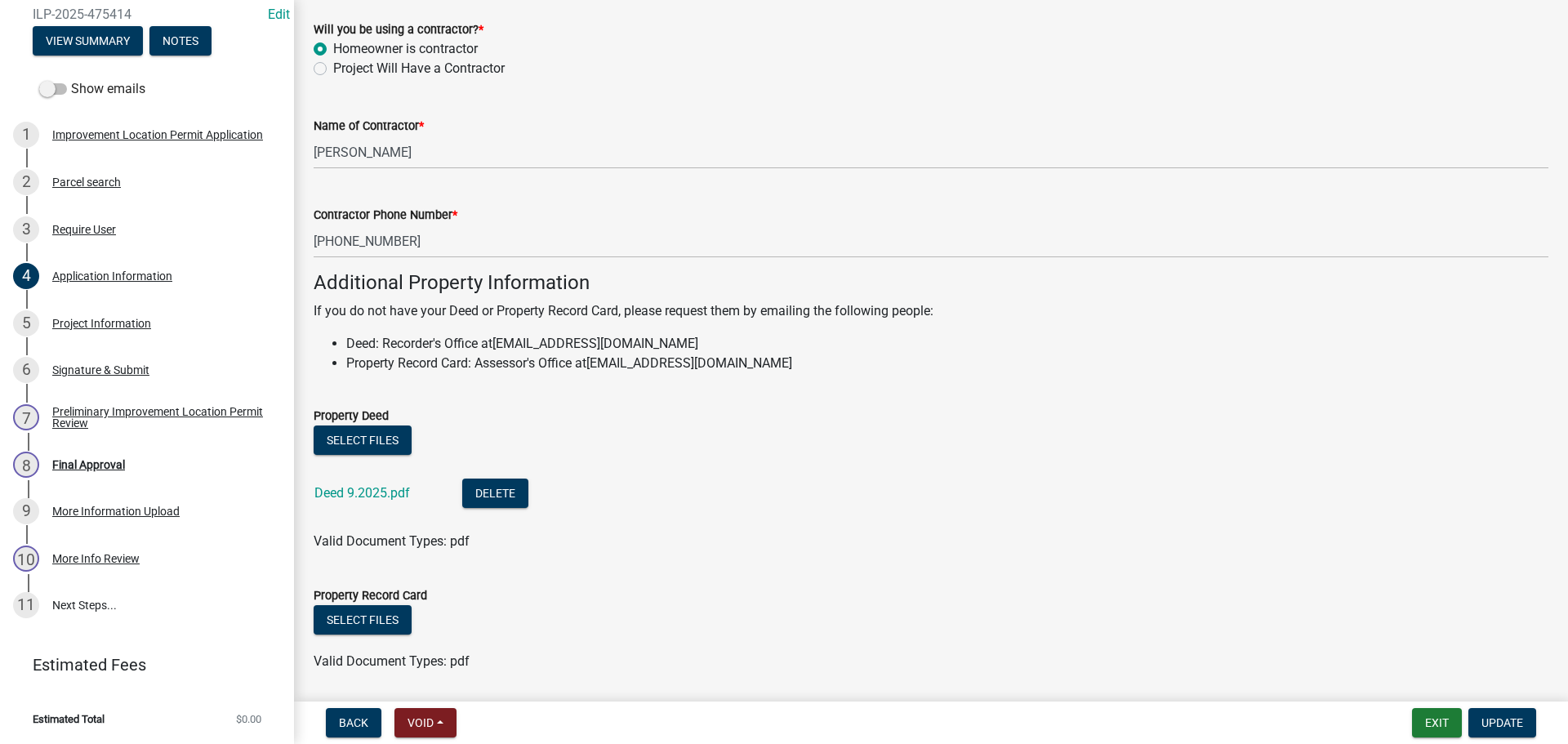
scroll to position [992, 0]
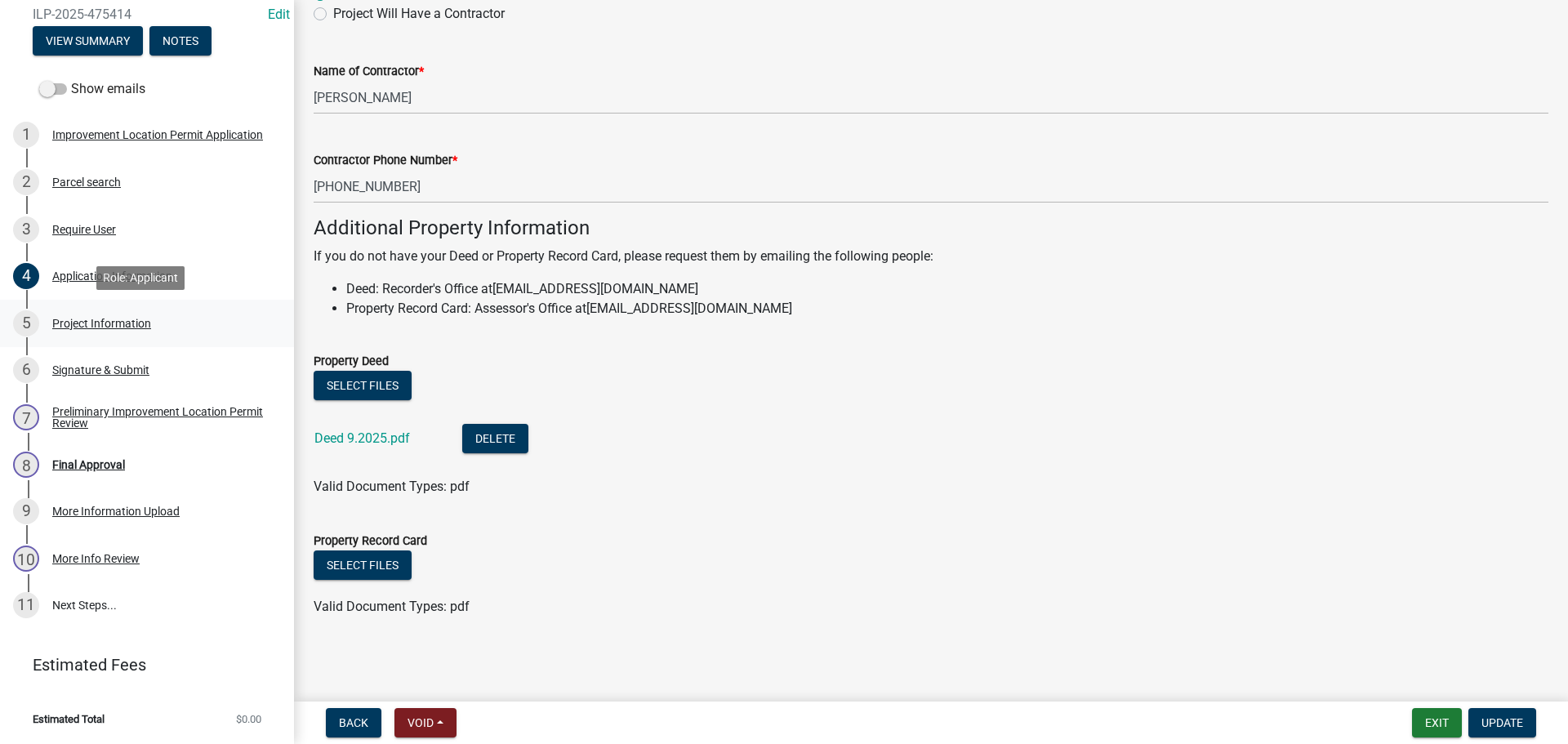
click at [138, 319] on div "Project Information" at bounding box center [102, 324] width 99 height 11
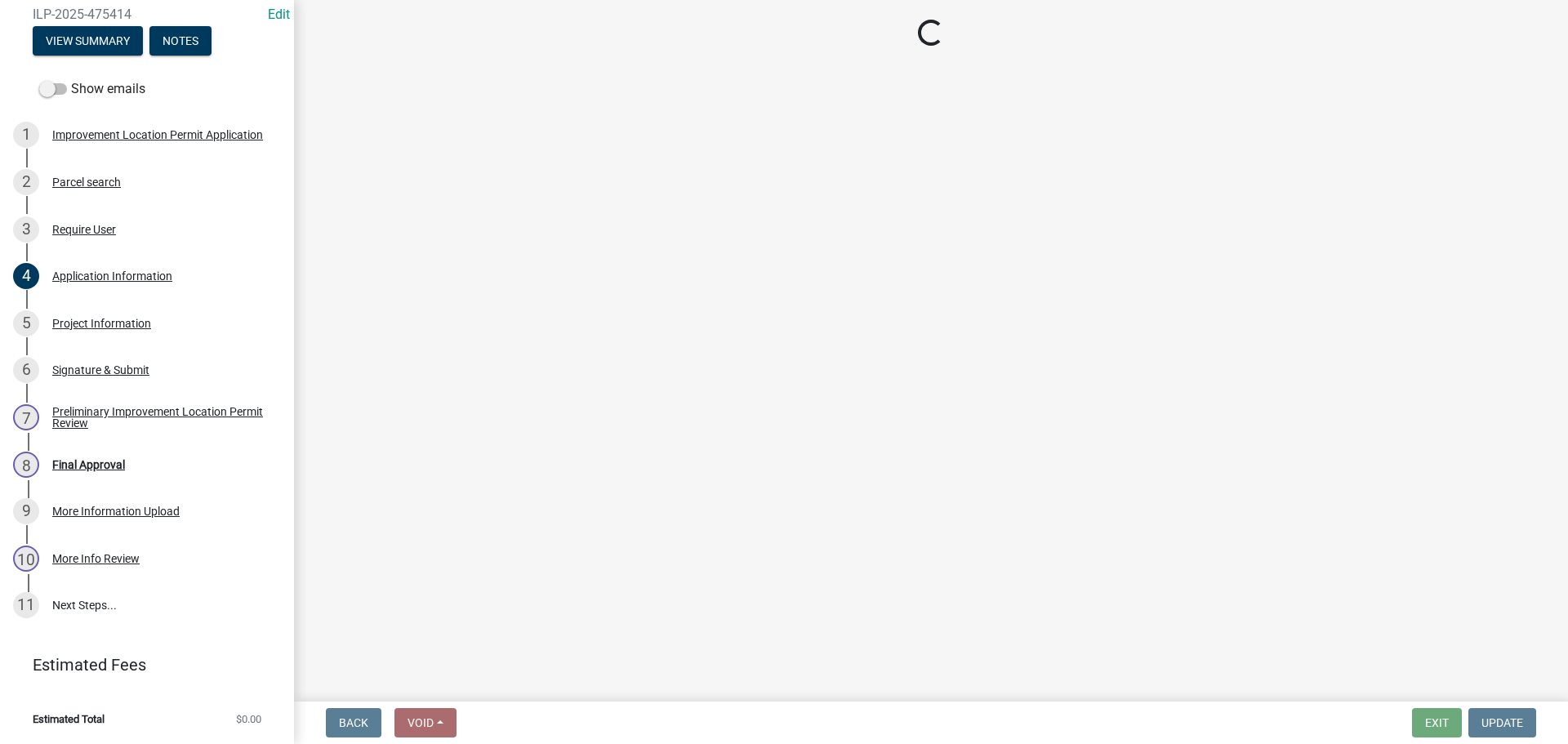
select select "dd9adb89-9a3c-4bc9-90d3-fd9cd60e52ec"
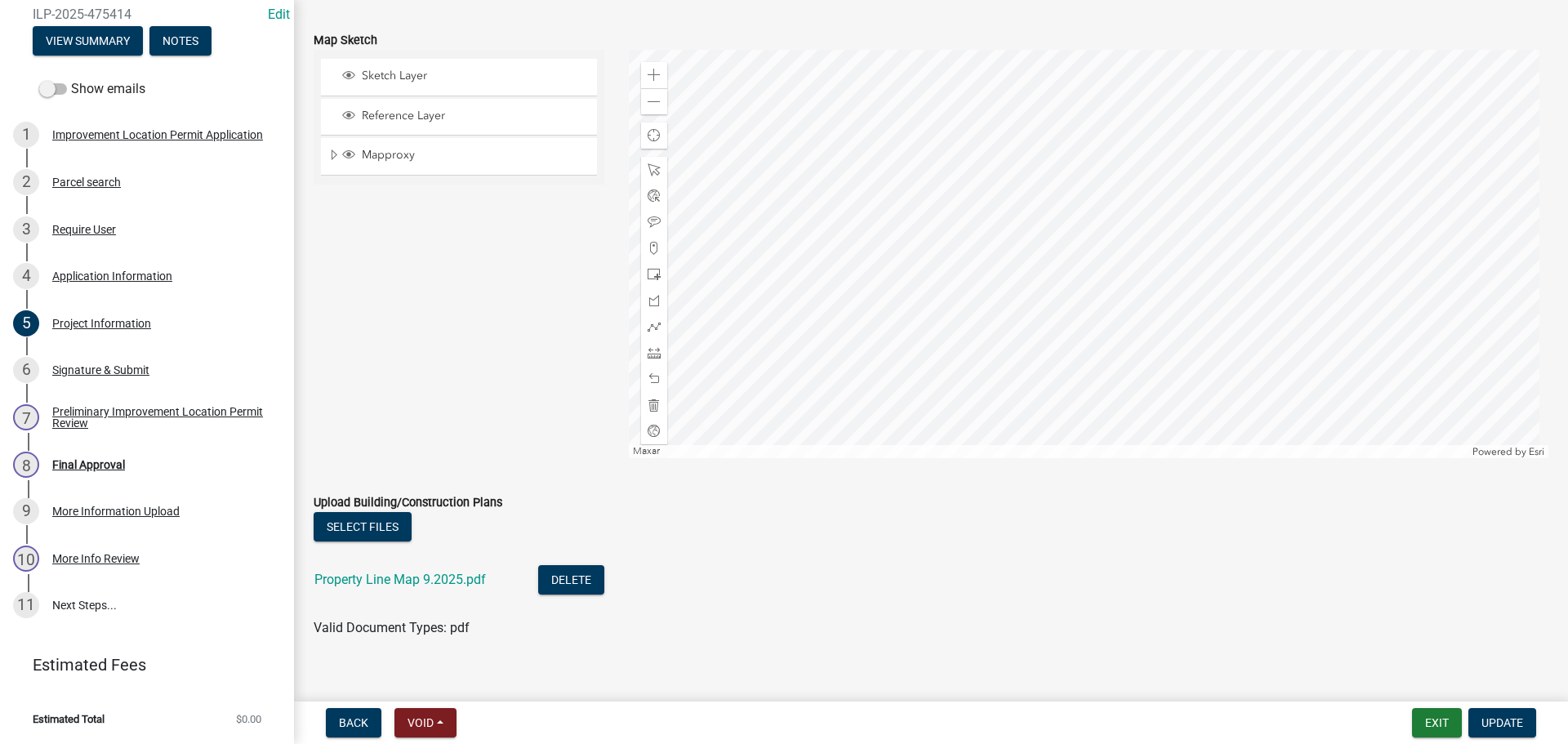
scroll to position [1455, 0]
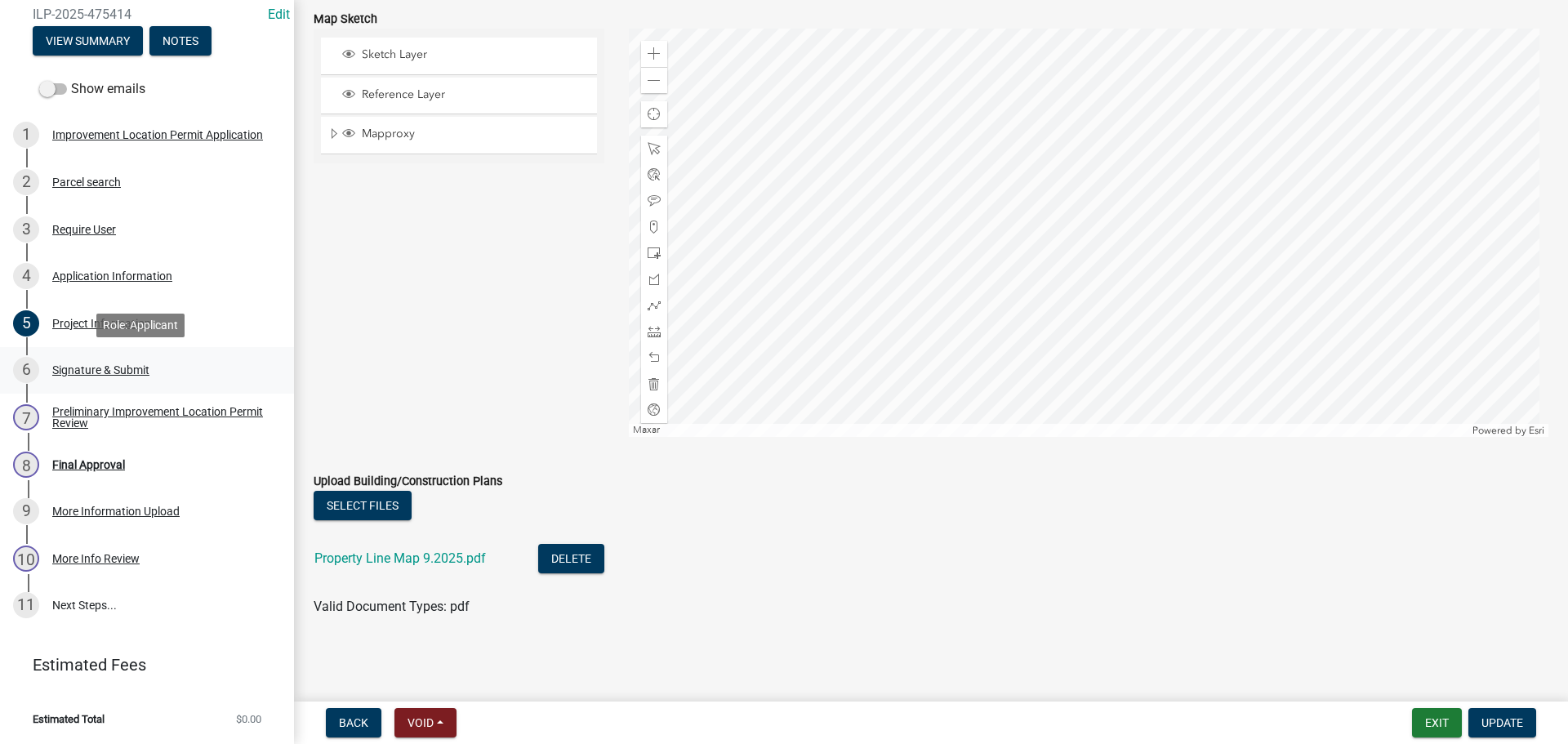
click at [134, 369] on div "Signature & Submit" at bounding box center [101, 370] width 97 height 11
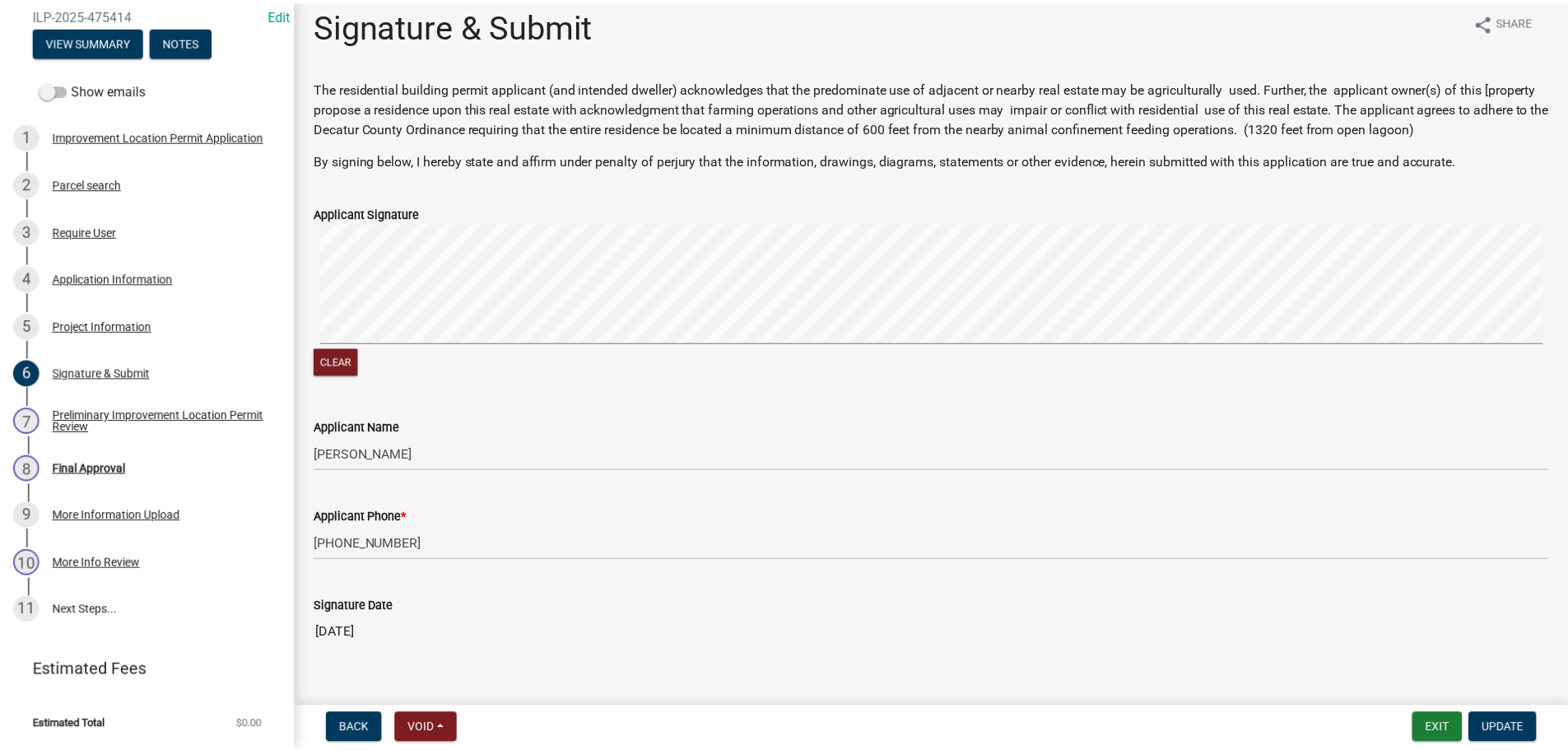
scroll to position [0, 0]
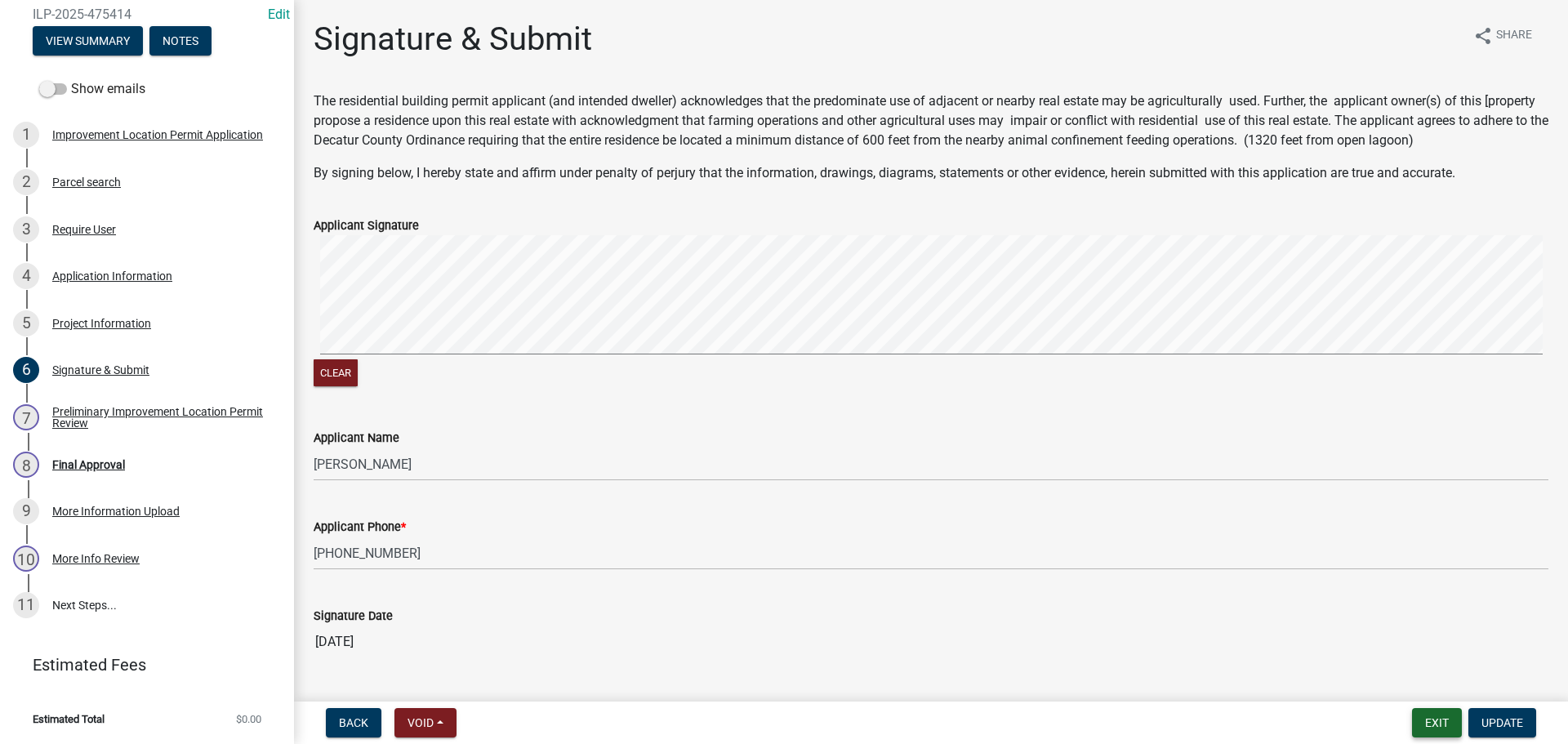
click at [1422, 726] on button "Exit" at bounding box center [1438, 724] width 50 height 30
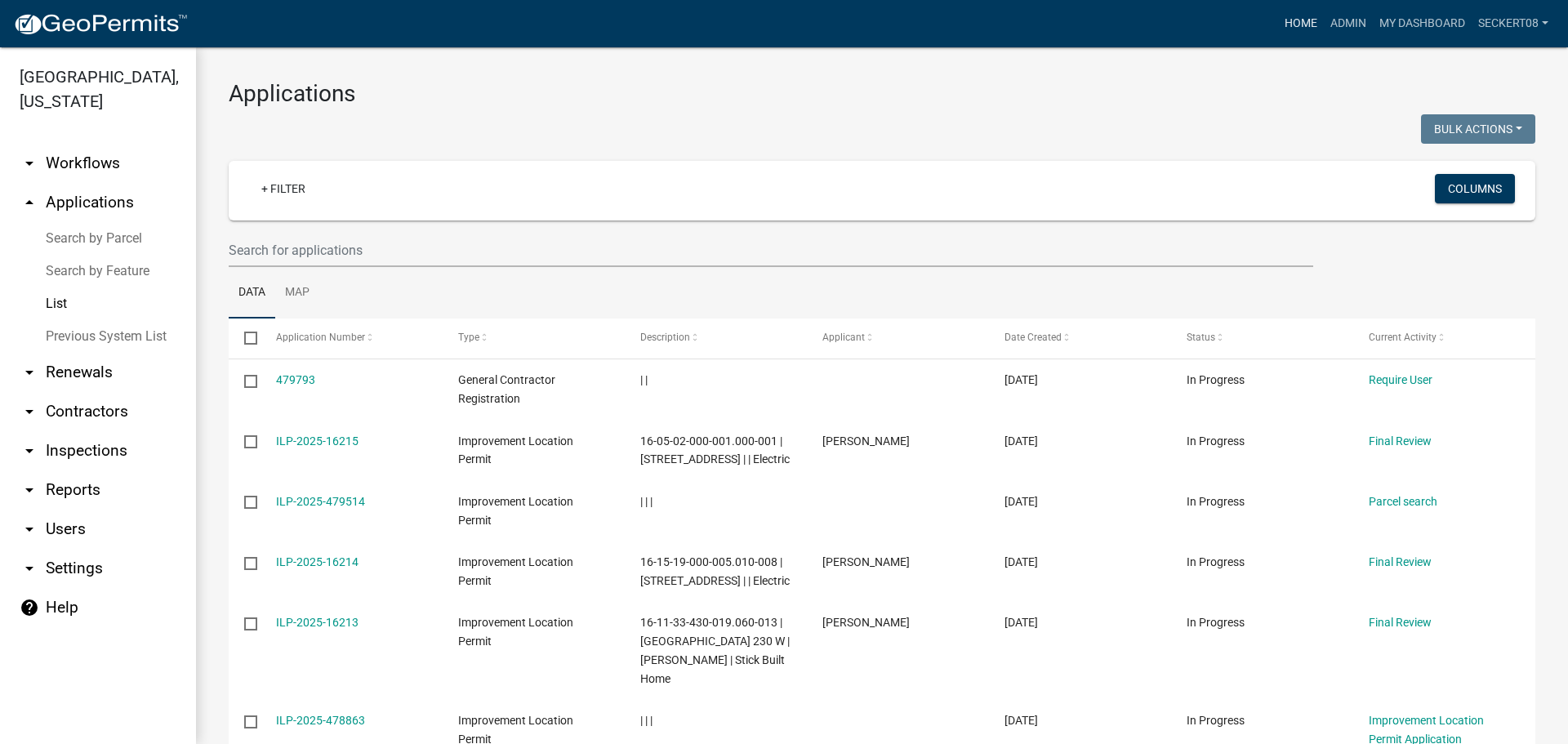
click at [1284, 24] on link "Home" at bounding box center [1301, 24] width 45 height 31
